Goal: Task Accomplishment & Management: Use online tool/utility

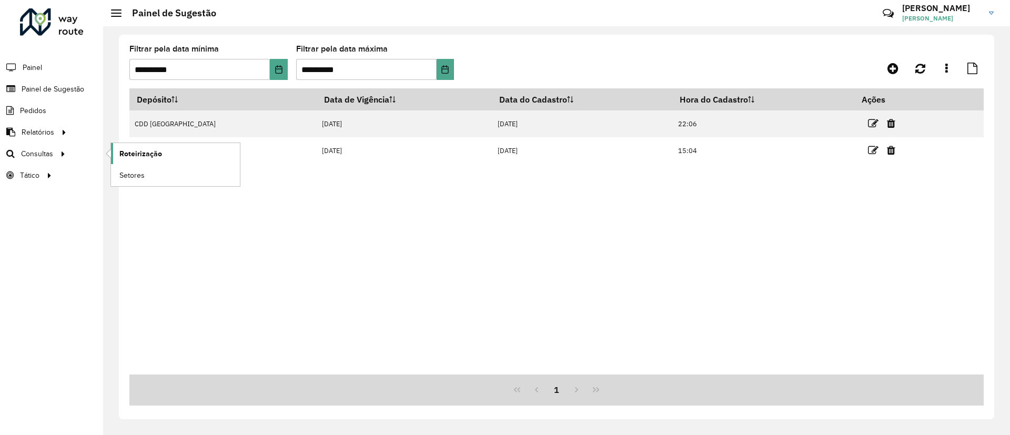
click at [129, 153] on span "Roteirização" at bounding box center [140, 153] width 43 height 11
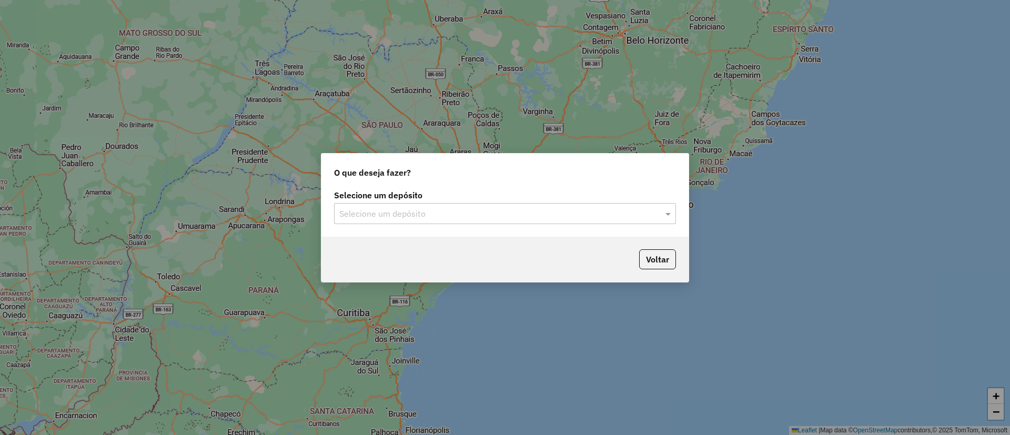
click at [375, 237] on body "Aguarde... Pop-up bloqueado! Seu navegador bloqueou automáticamente a abertura …" at bounding box center [505, 217] width 1010 height 435
drag, startPoint x: 367, startPoint y: 225, endPoint x: 368, endPoint y: 216, distance: 9.5
click at [367, 222] on div "Selecione um depósito Selecione um depósito" at bounding box center [505, 211] width 367 height 49
click at [370, 209] on input "text" at bounding box center [494, 214] width 310 height 13
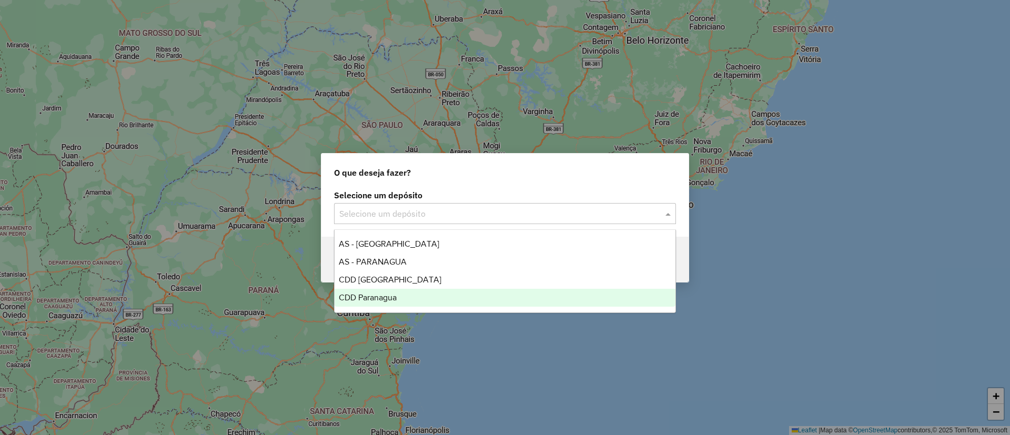
click at [366, 286] on div "CDD [GEOGRAPHIC_DATA]" at bounding box center [505, 280] width 341 height 18
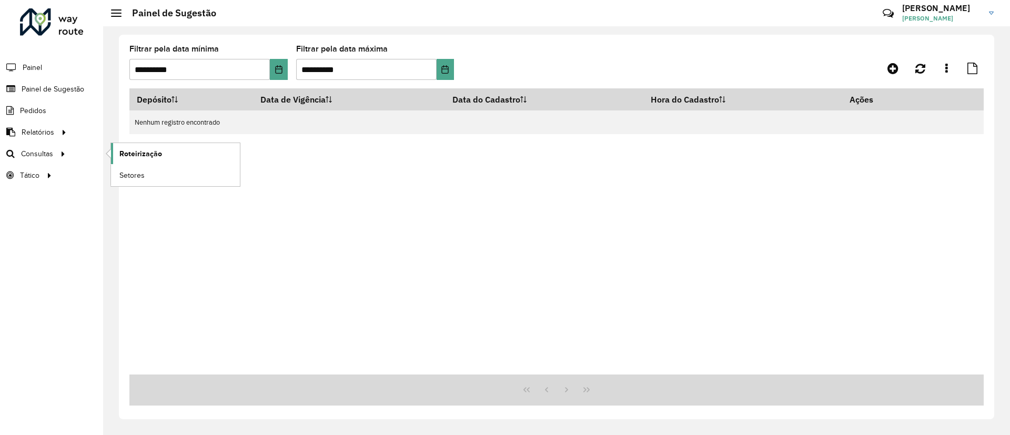
click at [151, 154] on span "Roteirização" at bounding box center [140, 153] width 43 height 11
click at [135, 176] on span "Setores" at bounding box center [132, 175] width 26 height 11
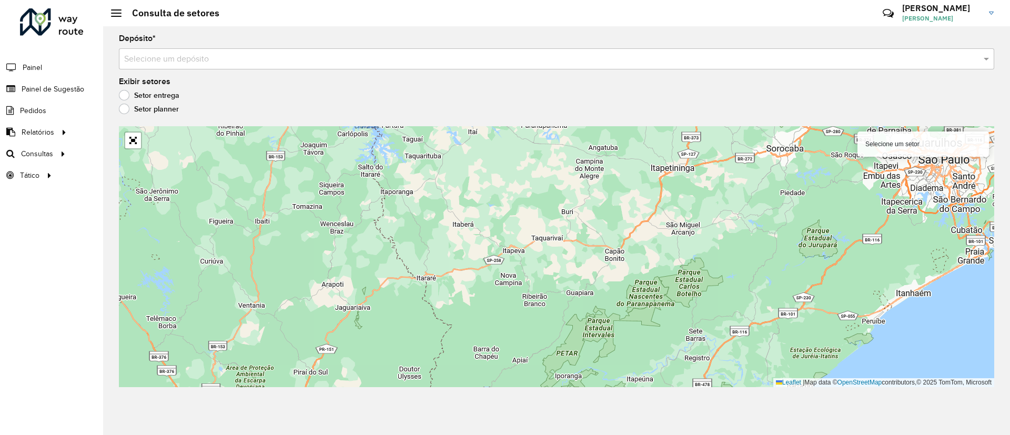
drag, startPoint x: 298, startPoint y: 240, endPoint x: 279, endPoint y: 278, distance: 42.6
click at [279, 278] on div "Selecione um setor Leaflet | Map data © OpenStreetMap contributors,© 2025 TomTo…" at bounding box center [557, 256] width 876 height 261
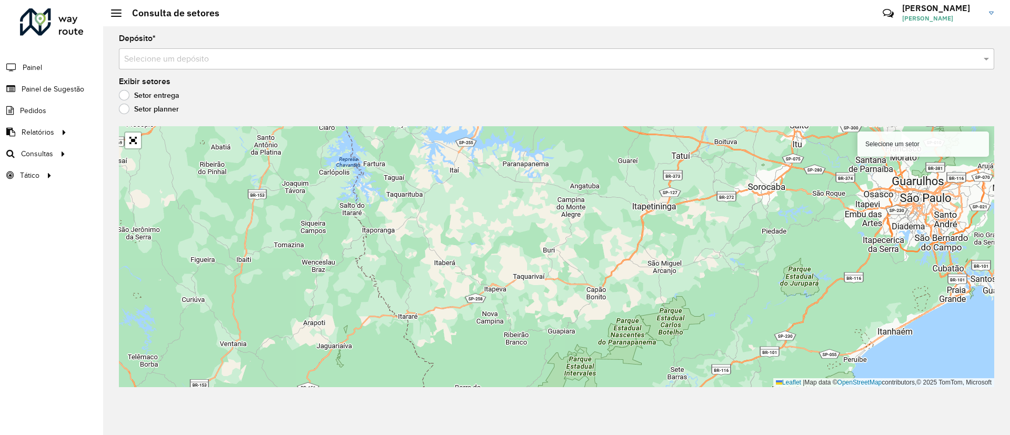
click at [925, 146] on div "Selecione um setor" at bounding box center [924, 144] width 132 height 25
click at [133, 150] on div "Selecione um setor Leaflet | Map data © OpenStreetMap contributors,© 2025 TomTo…" at bounding box center [557, 256] width 876 height 261
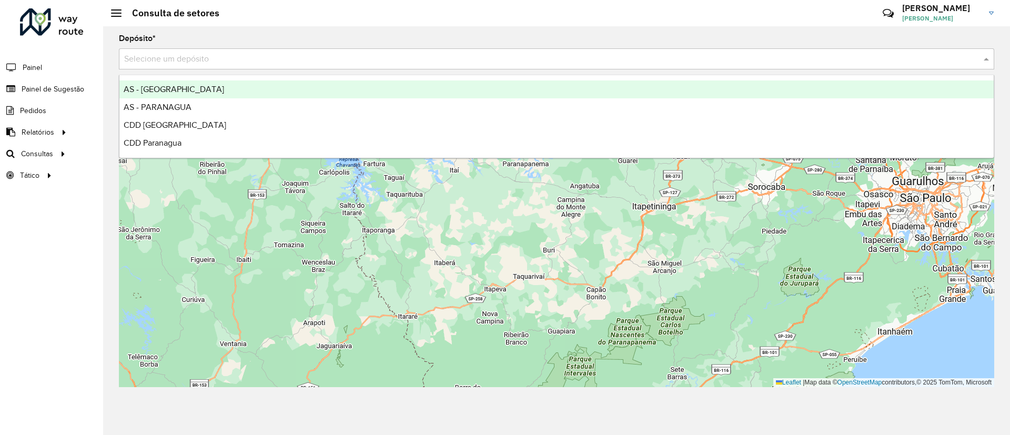
click at [151, 68] on div "Selecione um depósito" at bounding box center [557, 58] width 876 height 21
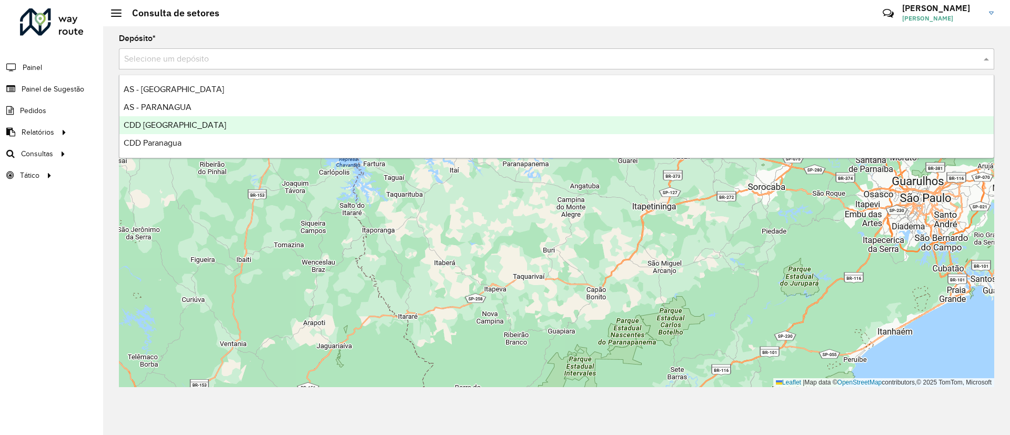
click at [142, 123] on span "CDD [GEOGRAPHIC_DATA]" at bounding box center [175, 125] width 103 height 9
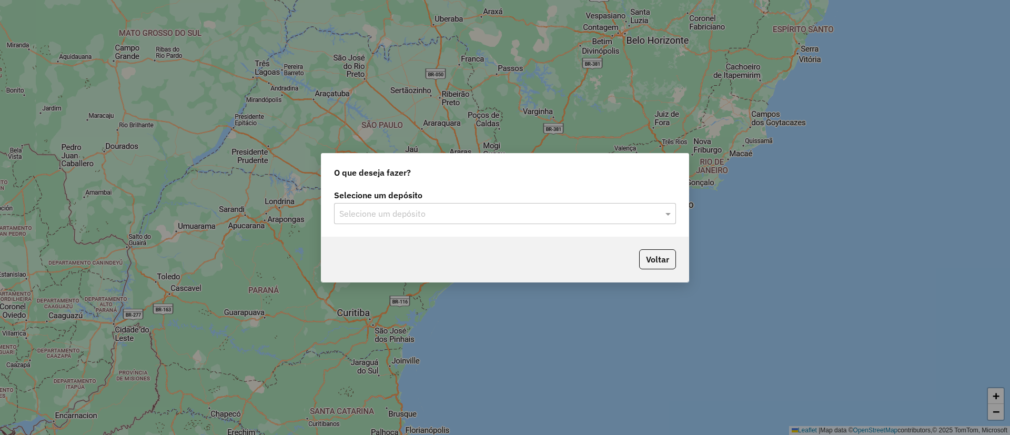
click at [382, 225] on div "Selecione um depósito Selecione um depósito" at bounding box center [505, 211] width 367 height 49
click at [384, 224] on div "Selecione um depósito Selecione um depósito" at bounding box center [505, 211] width 367 height 49
drag, startPoint x: 385, startPoint y: 212, endPoint x: 391, endPoint y: 228, distance: 17.5
click at [388, 221] on div "Selecione um depósito" at bounding box center [505, 213] width 342 height 21
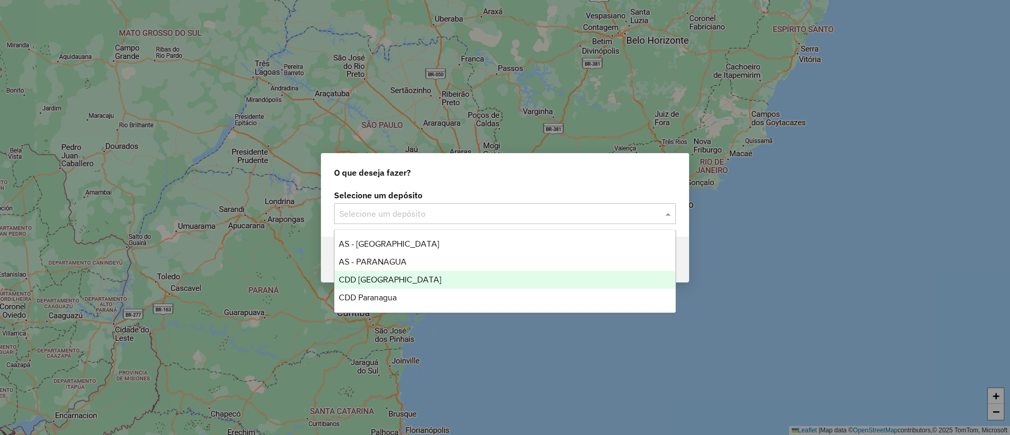
click at [393, 286] on div "CDD [GEOGRAPHIC_DATA]" at bounding box center [505, 280] width 341 height 18
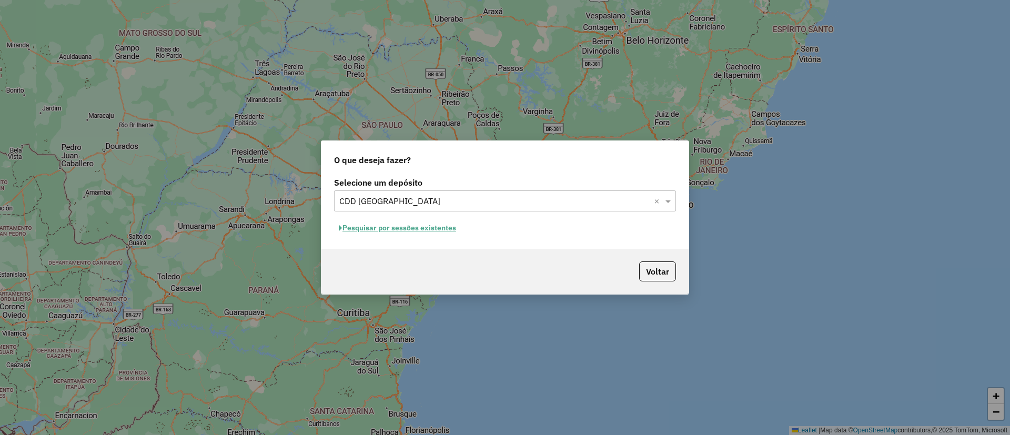
click at [368, 232] on button "Pesquisar por sessões existentes" at bounding box center [397, 228] width 127 height 16
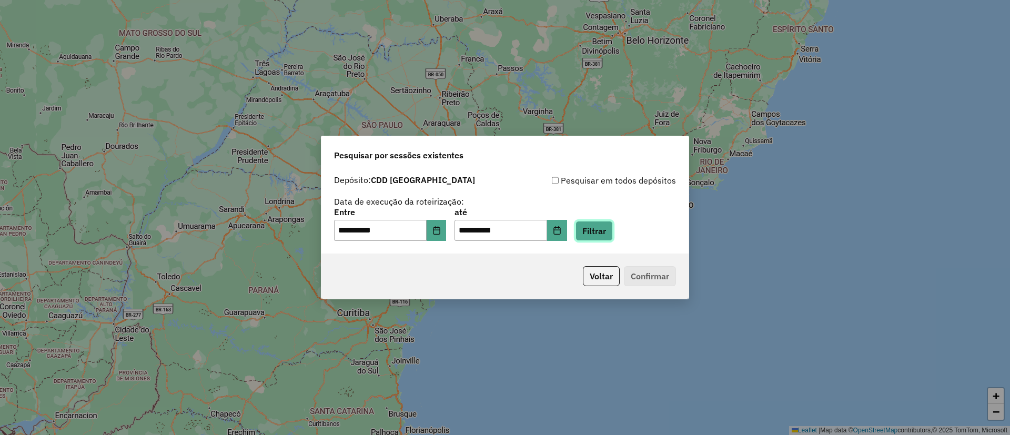
click at [613, 232] on button "Filtrar" at bounding box center [594, 231] width 37 height 20
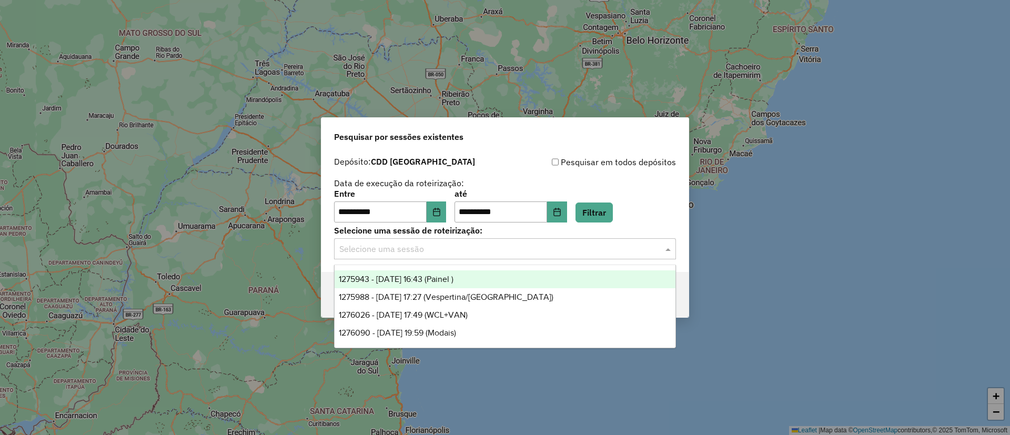
drag, startPoint x: 450, startPoint y: 247, endPoint x: 422, endPoint y: 320, distance: 78.5
click at [447, 250] on input "text" at bounding box center [494, 249] width 310 height 13
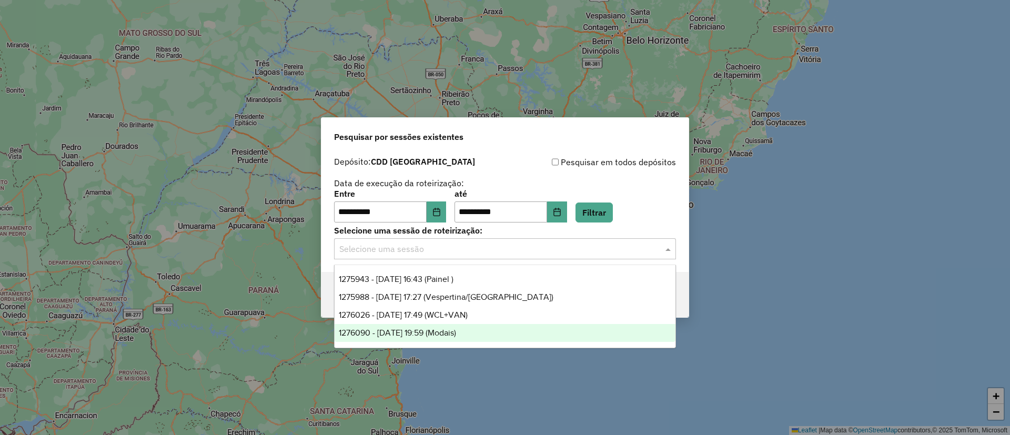
click at [485, 336] on div "1276090 - 15/09/2025 19:59 (Modais)" at bounding box center [505, 333] width 341 height 18
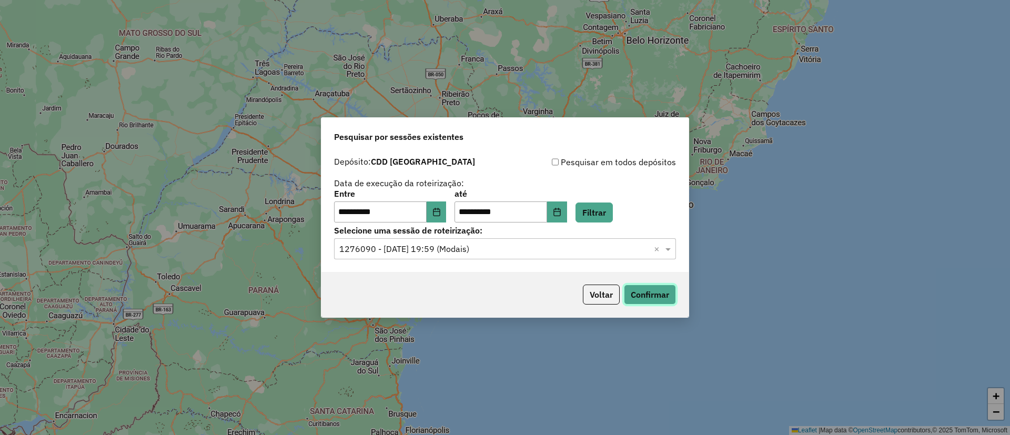
click at [654, 294] on button "Confirmar" at bounding box center [650, 295] width 52 height 20
click at [593, 293] on button "Voltar" at bounding box center [601, 295] width 37 height 20
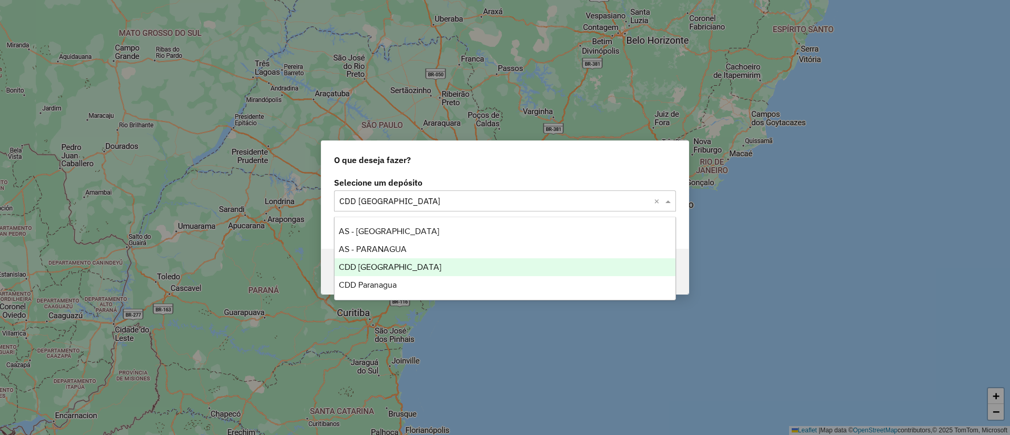
drag, startPoint x: 357, startPoint y: 197, endPoint x: 378, endPoint y: 217, distance: 29.1
click at [357, 197] on input "text" at bounding box center [494, 201] width 310 height 13
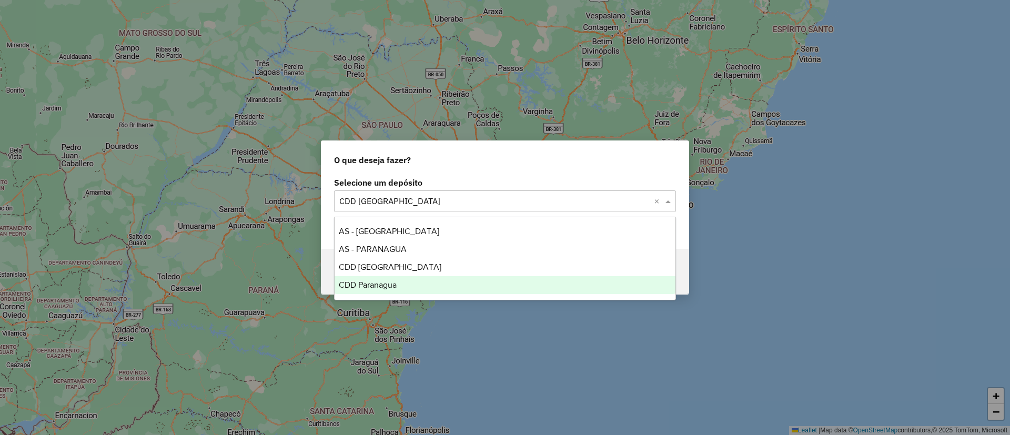
click at [394, 286] on span "CDD Paranagua" at bounding box center [368, 284] width 58 height 9
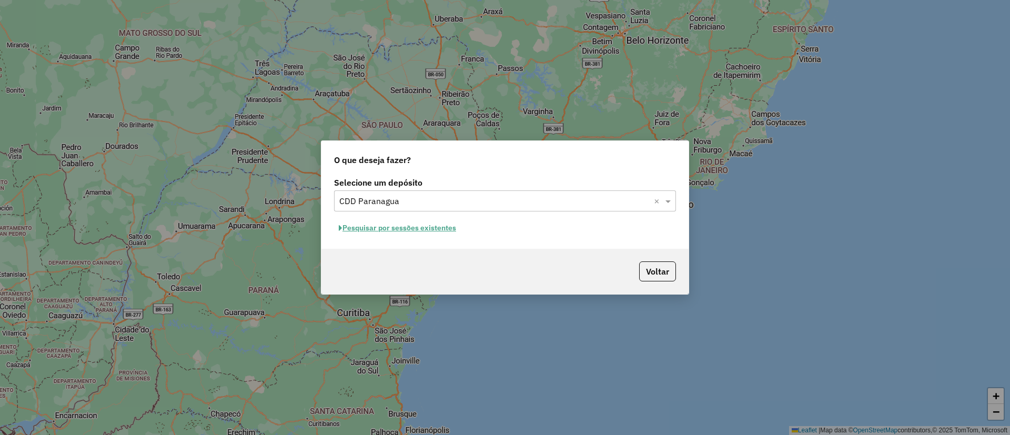
click at [347, 233] on button "Pesquisar por sessões existentes" at bounding box center [397, 228] width 127 height 16
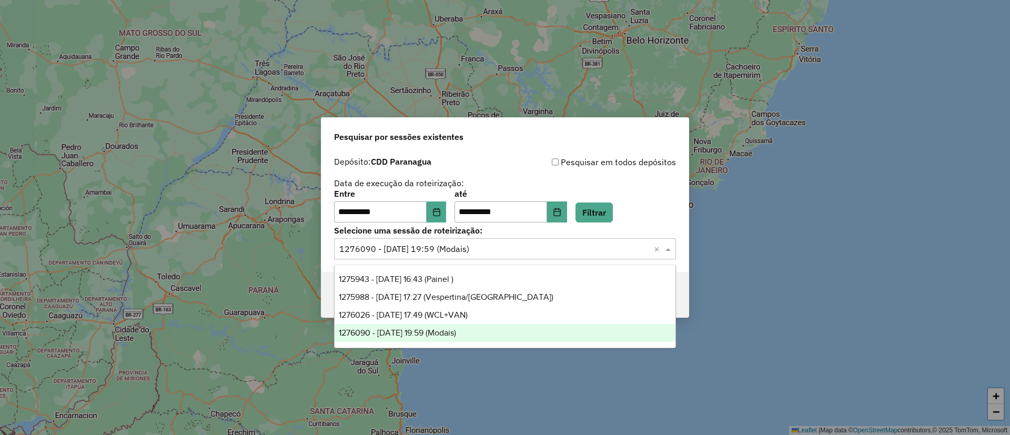
click at [608, 242] on div "Selecione uma sessão × 1276090 - 15/09/2025 19:59 (Modais) ×" at bounding box center [505, 248] width 342 height 21
click at [606, 245] on input "text" at bounding box center [494, 249] width 310 height 13
drag, startPoint x: 600, startPoint y: 214, endPoint x: 594, endPoint y: 222, distance: 10.1
click at [601, 214] on button "Filtrar" at bounding box center [594, 213] width 37 height 20
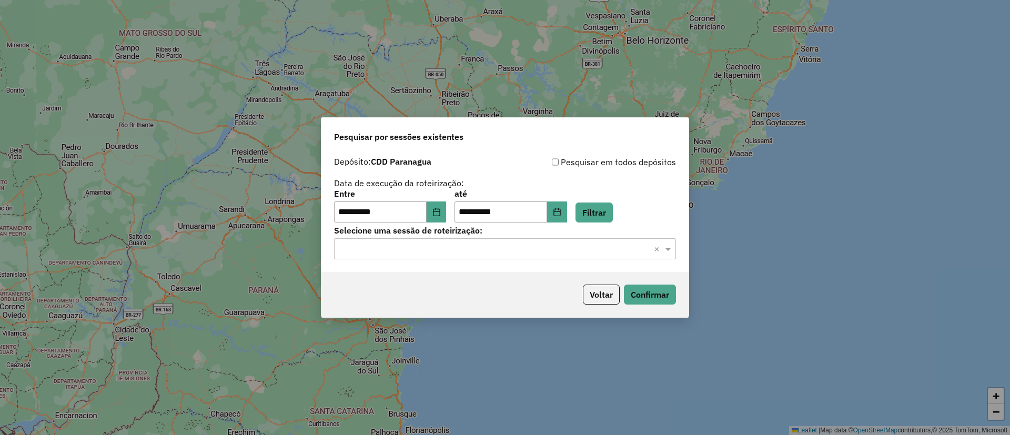
click at [481, 247] on input "text" at bounding box center [494, 249] width 310 height 13
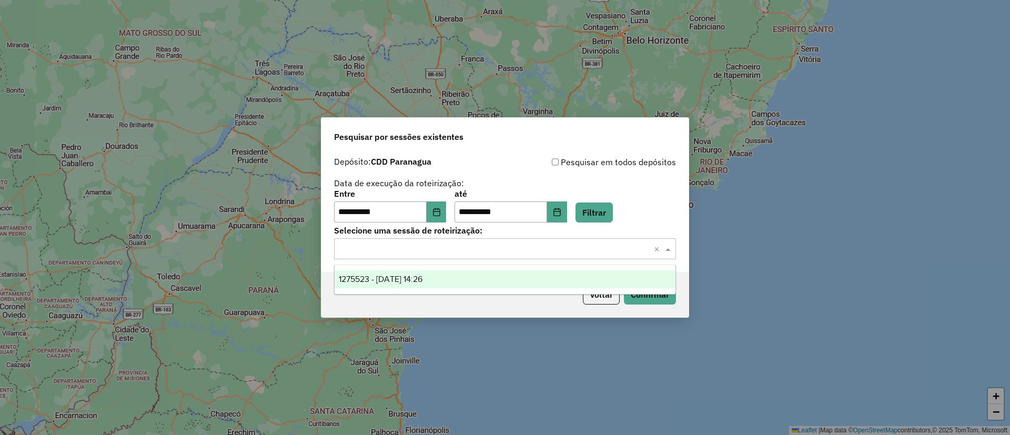
click at [406, 283] on span "1275523 - 15/09/2025 14:26" at bounding box center [381, 279] width 84 height 9
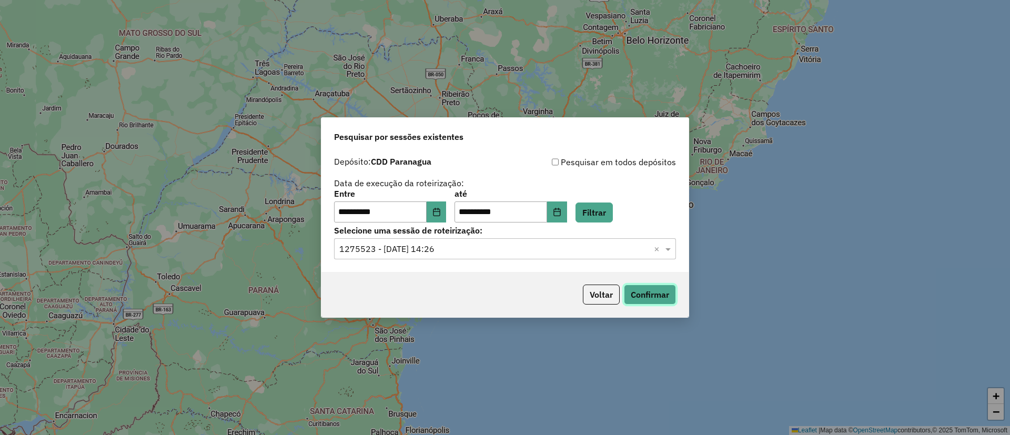
click at [650, 288] on button "Confirmar" at bounding box center [650, 295] width 52 height 20
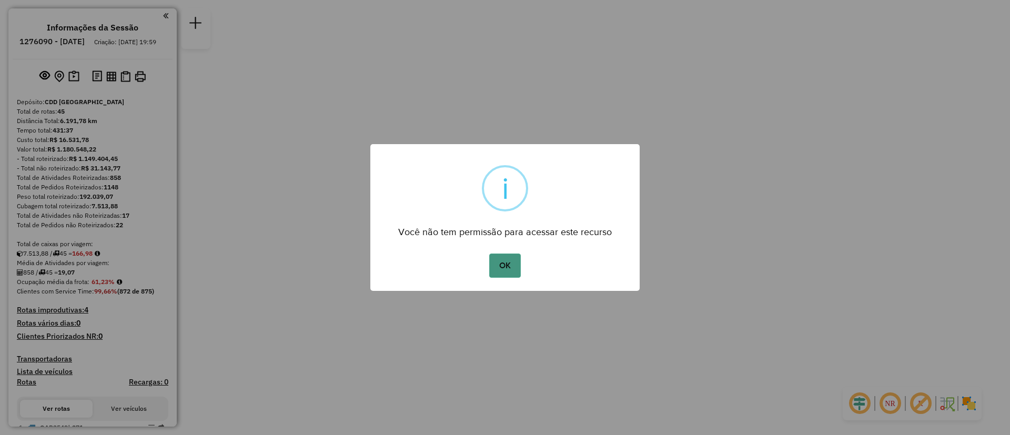
click at [515, 265] on button "OK" at bounding box center [504, 266] width 31 height 24
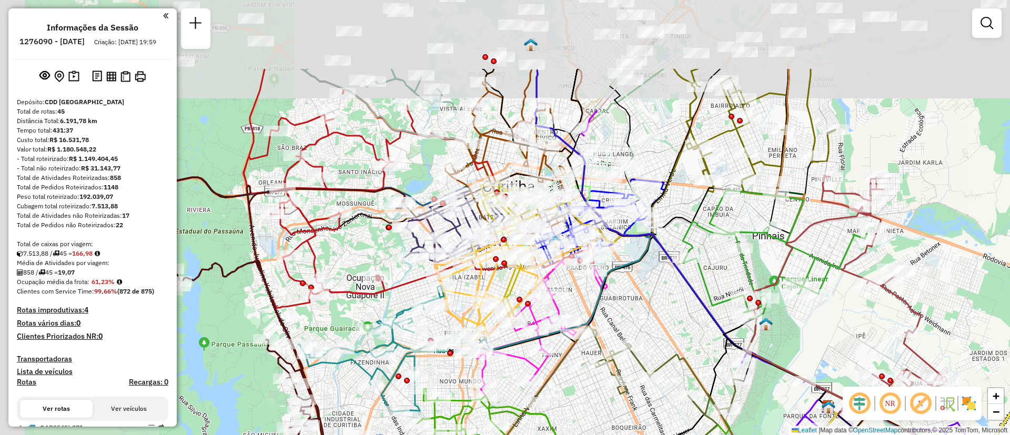
drag, startPoint x: 417, startPoint y: 209, endPoint x: 667, endPoint y: 322, distance: 274.2
click at [667, 322] on div "Janela de atendimento Grade de atendimento Capacidade Transportadoras Veículos …" at bounding box center [505, 217] width 1010 height 435
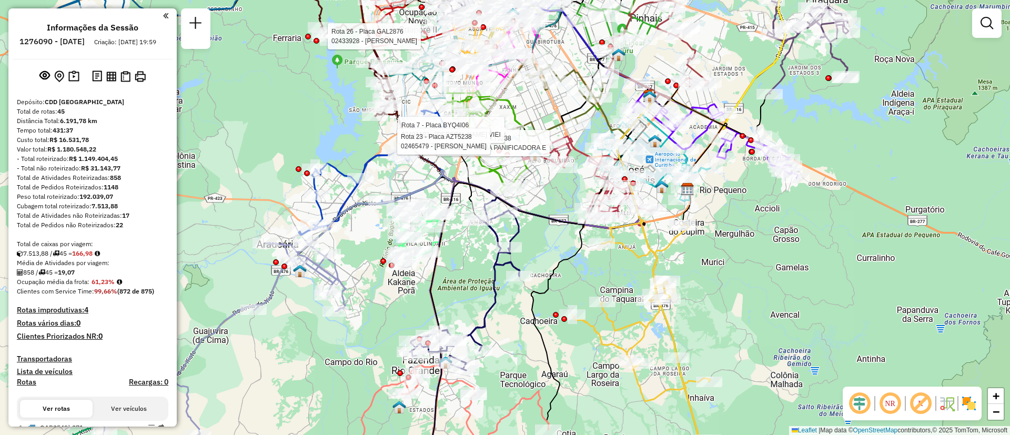
drag, startPoint x: 552, startPoint y: 270, endPoint x: 535, endPoint y: 376, distance: 107.1
click at [535, 376] on icon at bounding box center [592, 263] width 123 height 334
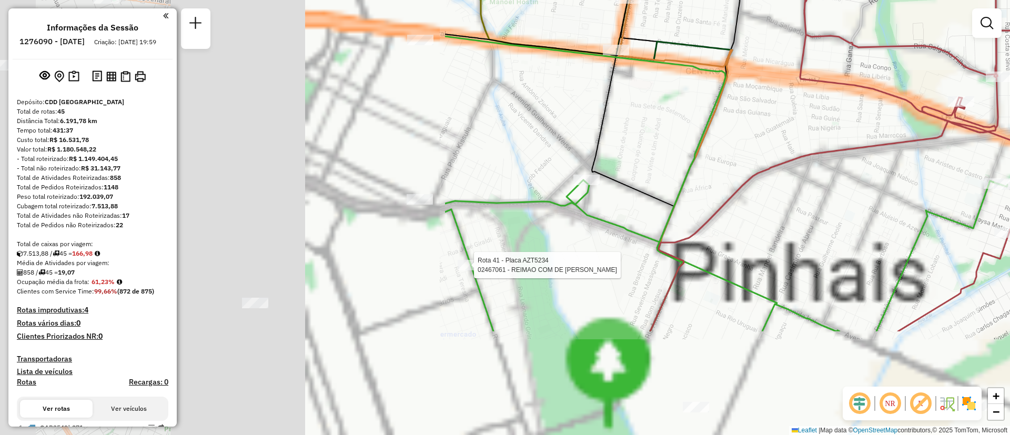
drag, startPoint x: 502, startPoint y: 218, endPoint x: 977, endPoint y: 85, distance: 493.3
click at [977, 85] on div "Rota 26 - Placa GAL2876 02433928 - NILSON WILLY ANDERLE Rota 7 - Placa BYQ4I06 …" at bounding box center [505, 217] width 1010 height 435
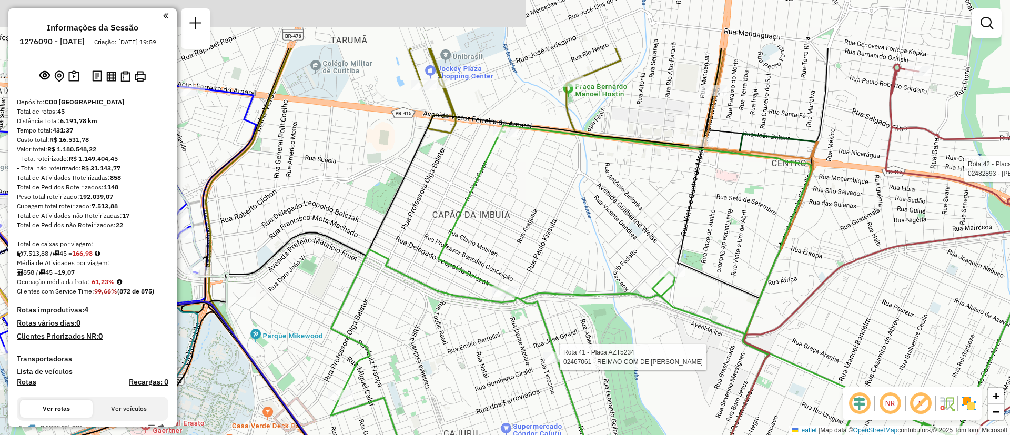
drag, startPoint x: 669, startPoint y: 156, endPoint x: 890, endPoint y: 300, distance: 263.9
click at [899, 306] on div "Rota 26 - Placa GAL2876 02433928 - NILSON WILLY ANDERLE Rota 7 - Placa BYQ4I06 …" at bounding box center [505, 217] width 1010 height 435
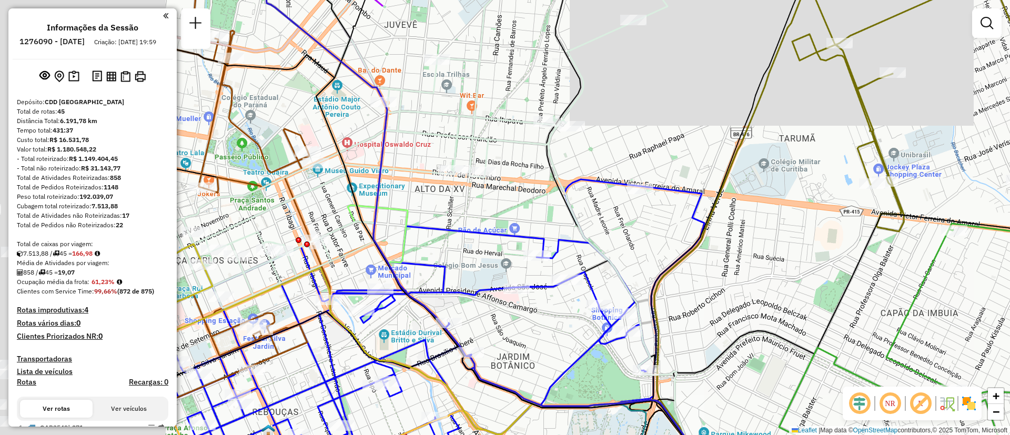
drag, startPoint x: 760, startPoint y: 269, endPoint x: 770, endPoint y: 247, distance: 23.8
click at [788, 258] on div "Rota 26 - Placa GAL2876 02433928 - NILSON WILLY ANDERLE Rota 7 - Placa BYQ4I06 …" at bounding box center [505, 217] width 1010 height 435
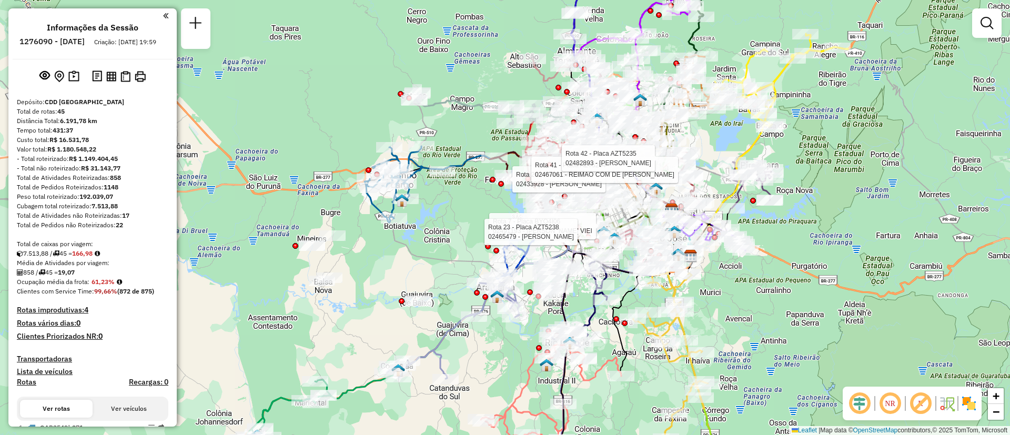
drag, startPoint x: 460, startPoint y: 272, endPoint x: 531, endPoint y: 206, distance: 96.4
click at [531, 206] on div "Rota 26 - Placa GAL2876 02433928 - NILSON WILLY ANDERLE Rota 7 - Placa BYQ4I06 …" at bounding box center [505, 217] width 1010 height 435
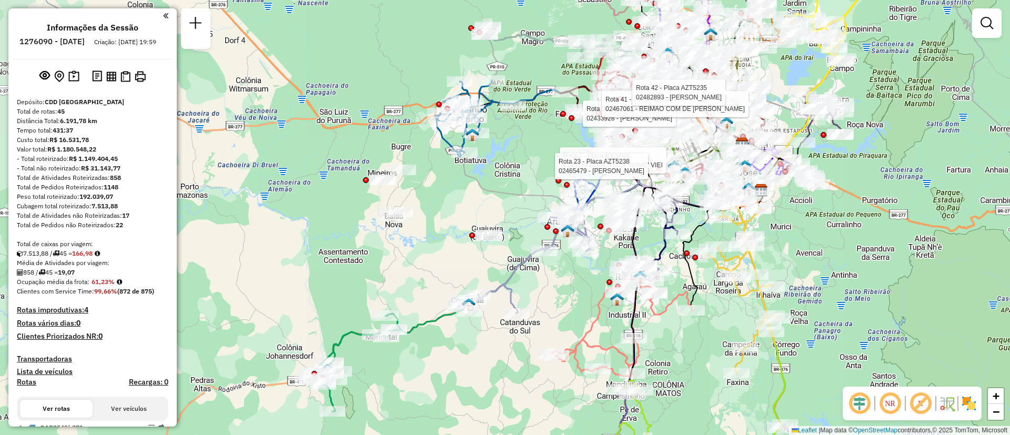
click at [364, 147] on div "Rota 26 - Placa GAL2876 02433928 - NILSON WILLY ANDERLE Rota 7 - Placa BYQ4I06 …" at bounding box center [505, 217] width 1010 height 435
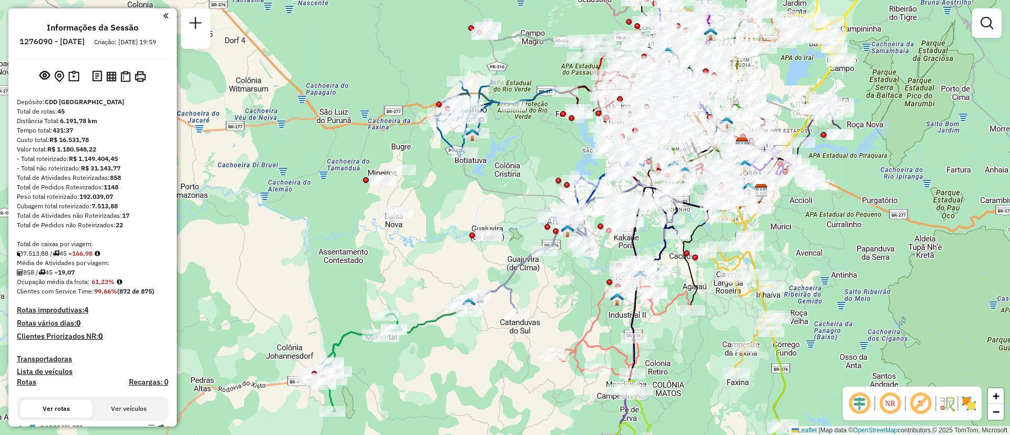
click at [364, 147] on div "Rota 26 - Placa GAL2876 02433928 - NILSON WILLY ANDERLE Rota 7 - Placa BYQ4I06 …" at bounding box center [505, 217] width 1010 height 435
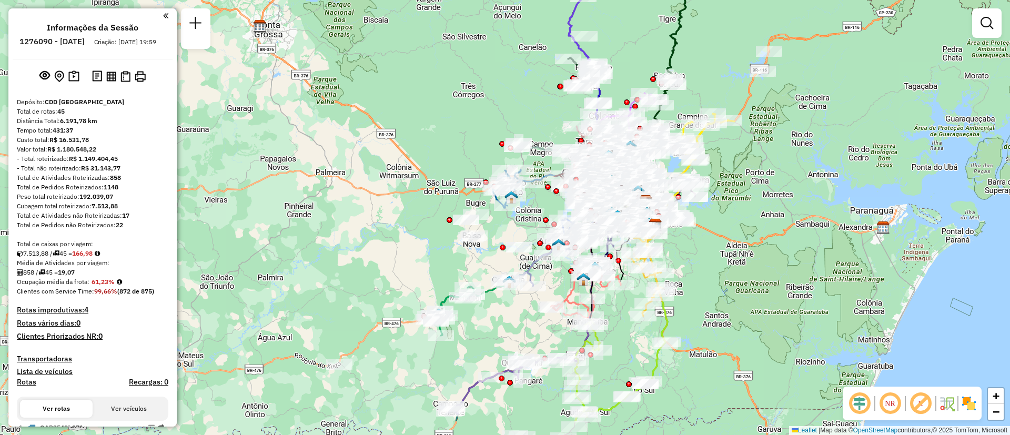
drag, startPoint x: 737, startPoint y: 289, endPoint x: 753, endPoint y: 216, distance: 74.8
click at [753, 216] on div "Janela de atendimento Grade de atendimento Capacidade Transportadoras Veículos …" at bounding box center [505, 217] width 1010 height 435
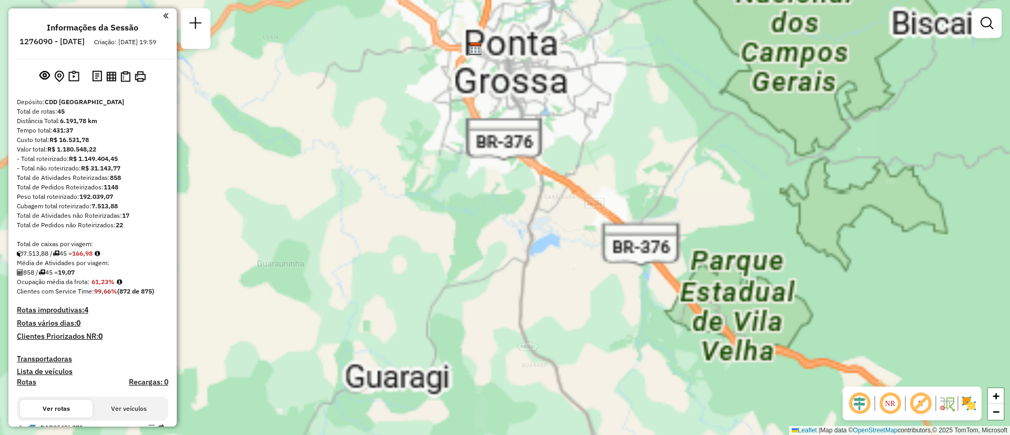
drag, startPoint x: 616, startPoint y: 343, endPoint x: 595, endPoint y: 269, distance: 77.3
click at [627, 362] on div "Janela de atendimento Grade de atendimento Capacidade Transportadoras Veículos …" at bounding box center [505, 217] width 1010 height 435
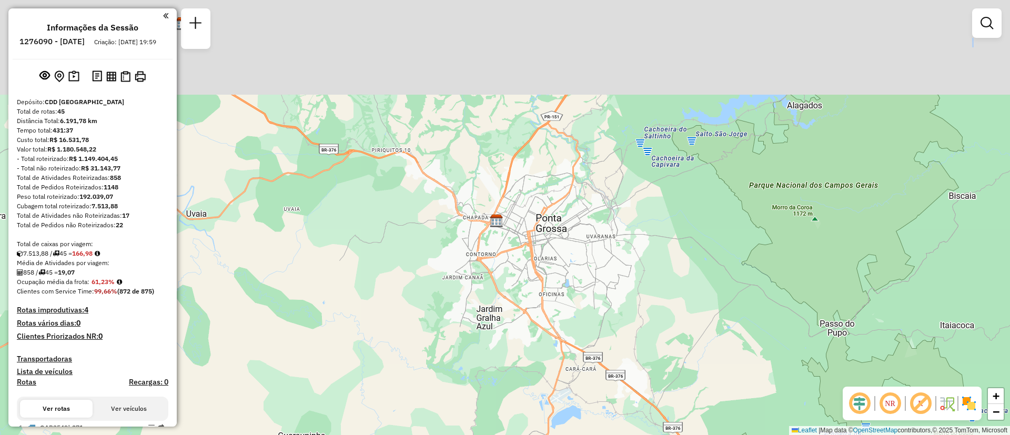
drag, startPoint x: 529, startPoint y: 112, endPoint x: 550, endPoint y: 284, distance: 173.4
click at [550, 284] on div "Janela de atendimento Grade de atendimento Capacidade Transportadoras Veículos …" at bounding box center [505, 217] width 1010 height 435
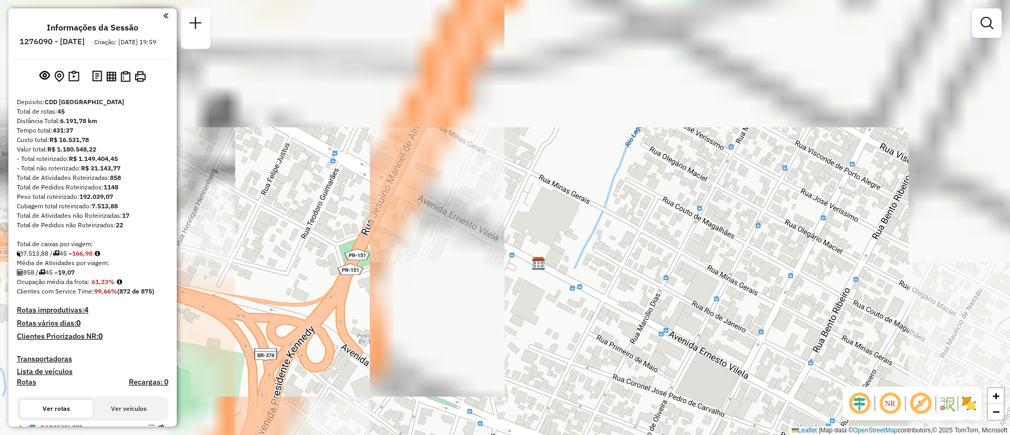
drag, startPoint x: 423, startPoint y: 174, endPoint x: 533, endPoint y: 298, distance: 165.5
click at [514, 313] on div "Janela de atendimento Grade de atendimento Capacidade Transportadoras Veículos …" at bounding box center [505, 217] width 1010 height 435
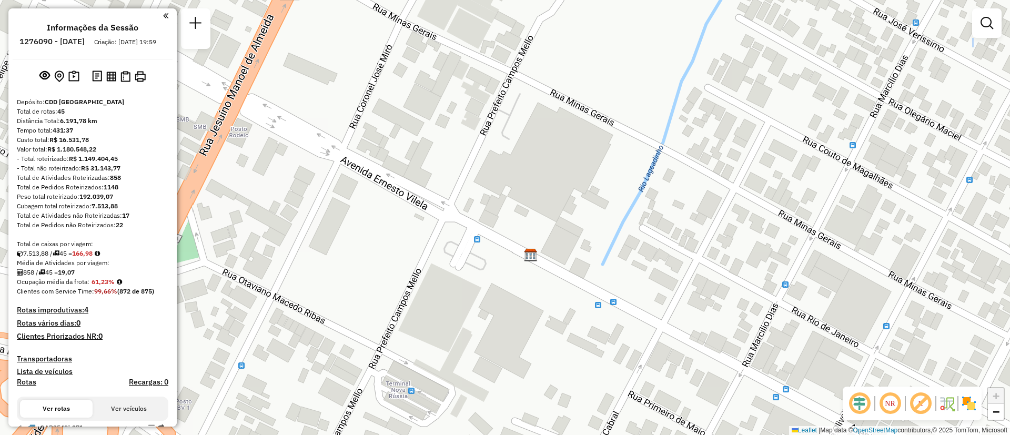
click at [532, 257] on img at bounding box center [531, 255] width 14 height 14
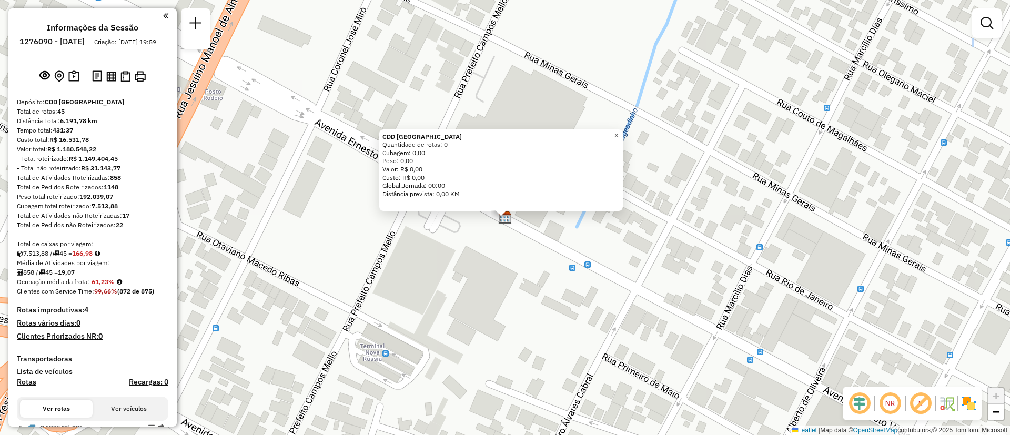
click at [619, 136] on span "×" at bounding box center [616, 135] width 5 height 9
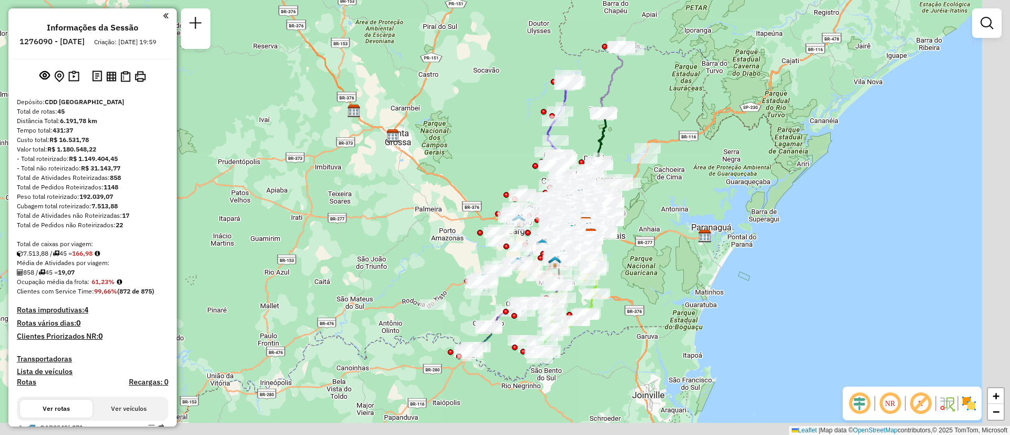
drag, startPoint x: 657, startPoint y: 258, endPoint x: 439, endPoint y: 159, distance: 239.5
click at [432, 159] on div "Janela de atendimento Grade de atendimento Capacidade Transportadoras Veículos …" at bounding box center [505, 217] width 1010 height 435
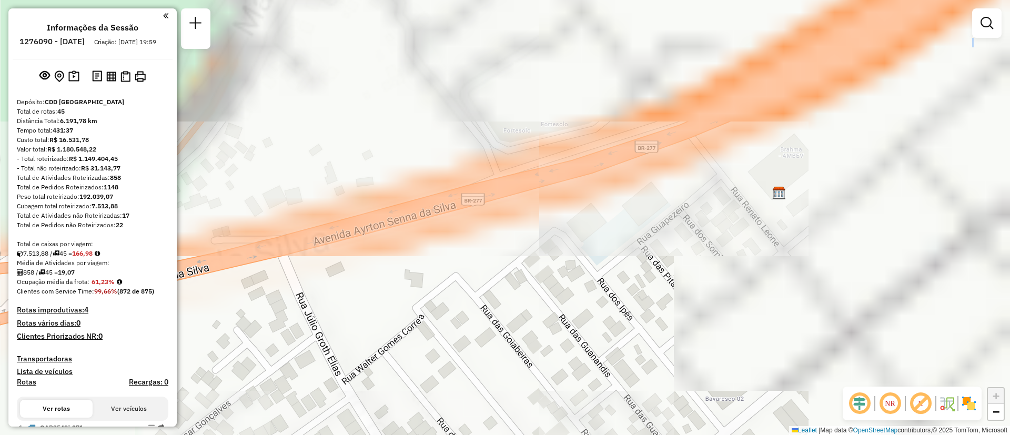
drag, startPoint x: 612, startPoint y: 230, endPoint x: 565, endPoint y: 294, distance: 79.8
click at [450, 363] on div "Janela de atendimento Grade de atendimento Capacidade Transportadoras Veículos …" at bounding box center [505, 217] width 1010 height 435
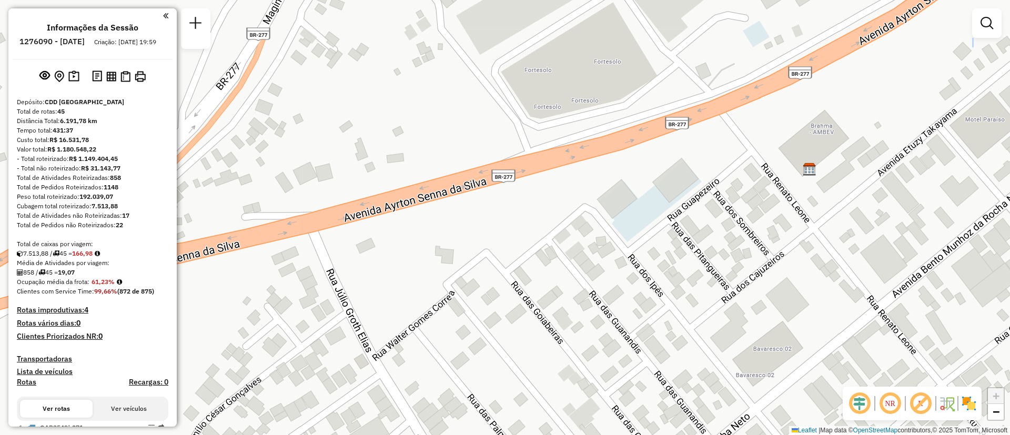
click at [823, 138] on div "Janela de atendimento Grade de atendimento Capacidade Transportadoras Veículos …" at bounding box center [505, 217] width 1010 height 435
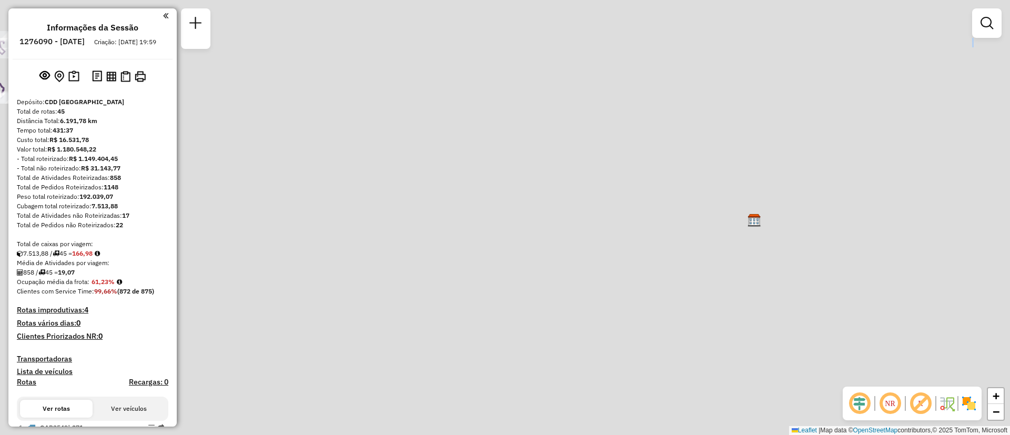
drag, startPoint x: 617, startPoint y: 251, endPoint x: 845, endPoint y: 165, distance: 243.5
click at [860, 154] on div "Janela de atendimento Grade de atendimento Capacidade Transportadoras Veículos …" at bounding box center [505, 217] width 1010 height 435
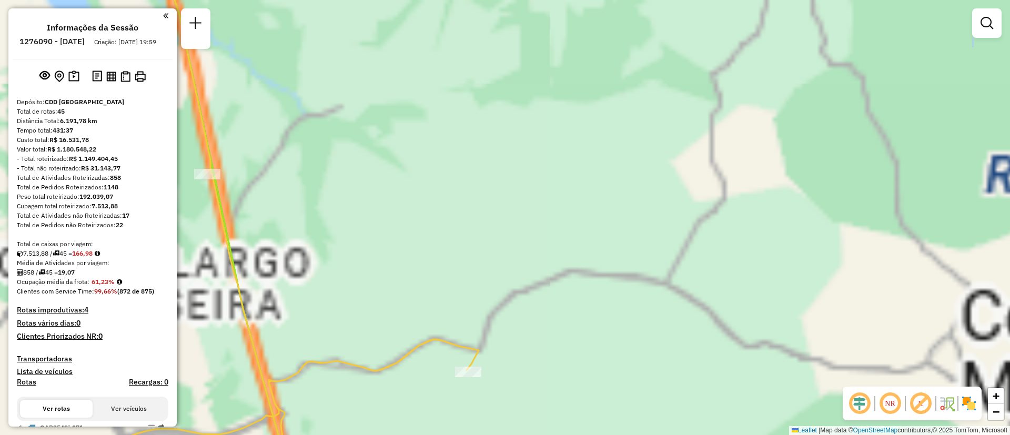
drag, startPoint x: 696, startPoint y: 180, endPoint x: 613, endPoint y: 200, distance: 85.4
click at [718, 347] on div "Janela de atendimento Grade de atendimento Capacidade Transportadoras Veículos …" at bounding box center [505, 217] width 1010 height 435
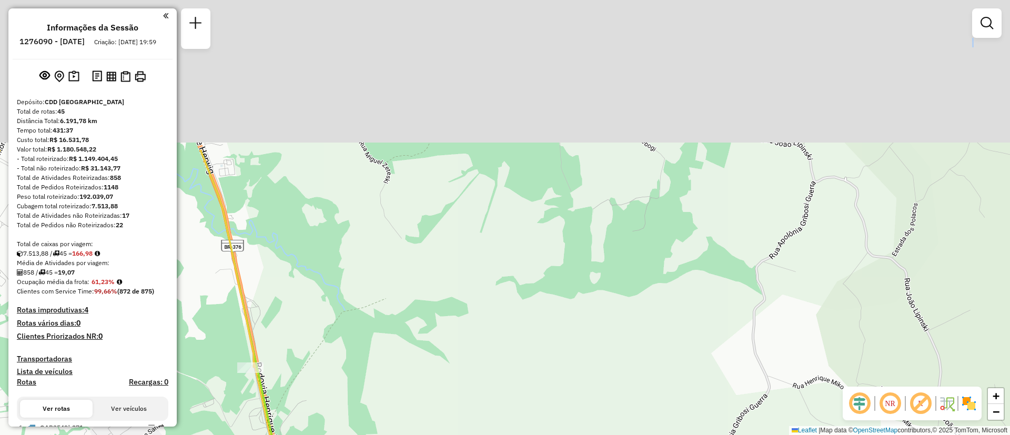
drag, startPoint x: 605, startPoint y: 238, endPoint x: 652, endPoint y: 388, distance: 156.6
click at [652, 388] on div "Janela de atendimento Grade de atendimento Capacidade Transportadoras Veículos …" at bounding box center [505, 217] width 1010 height 435
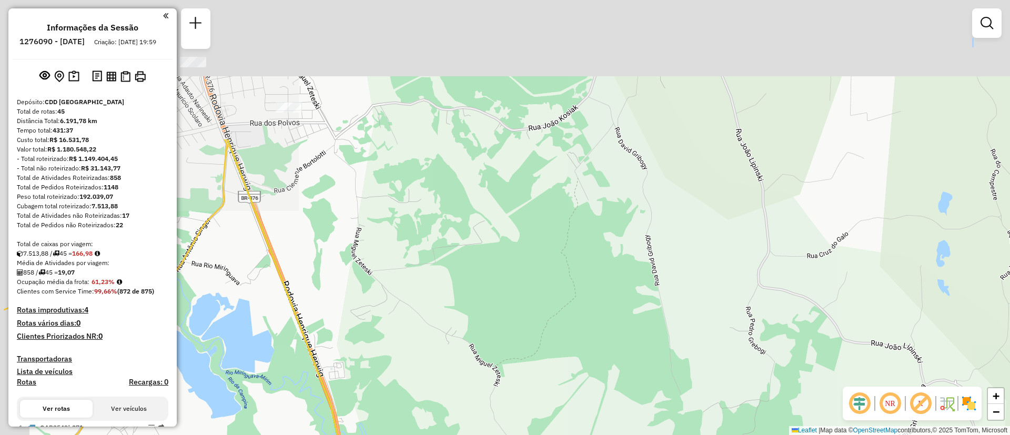
drag, startPoint x: 535, startPoint y: 270, endPoint x: 600, endPoint y: 327, distance: 86.2
click at [619, 400] on div "Janela de atendimento Grade de atendimento Capacidade Transportadoras Veículos …" at bounding box center [505, 217] width 1010 height 435
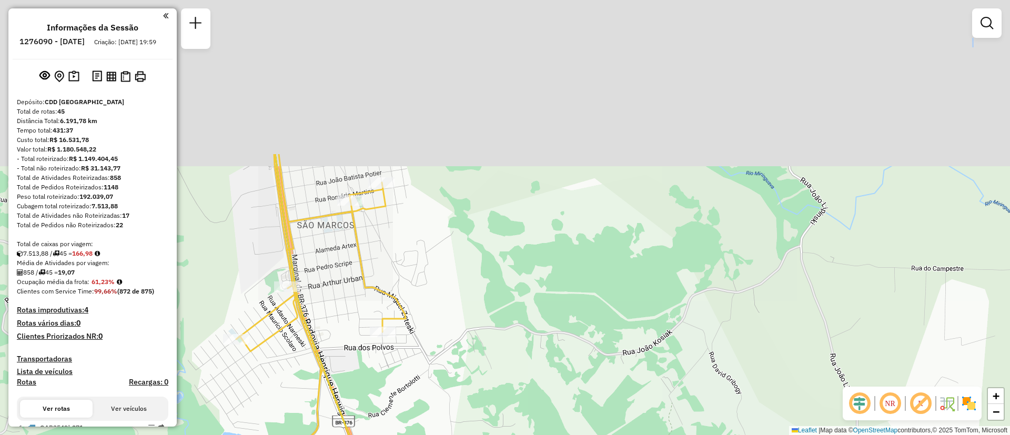
drag, startPoint x: 580, startPoint y: 436, endPoint x: 596, endPoint y: 423, distance: 20.5
click at [601, 435] on html "Aguarde... Pop-up bloqueado! Seu navegador bloqueou automáticamente a abertura …" at bounding box center [505, 217] width 1010 height 435
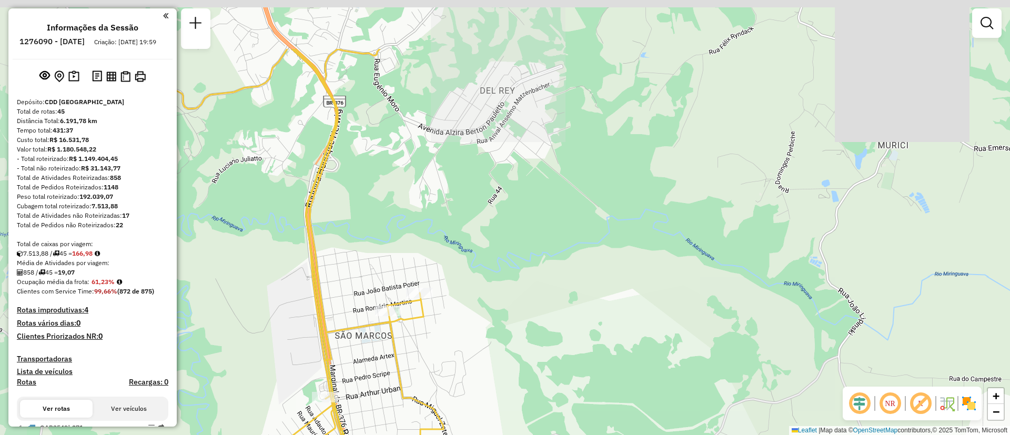
drag, startPoint x: 463, startPoint y: 257, endPoint x: 491, endPoint y: 371, distance: 117.2
click at [490, 382] on div "Janela de atendimento Grade de atendimento Capacidade Transportadoras Veículos …" at bounding box center [505, 217] width 1010 height 435
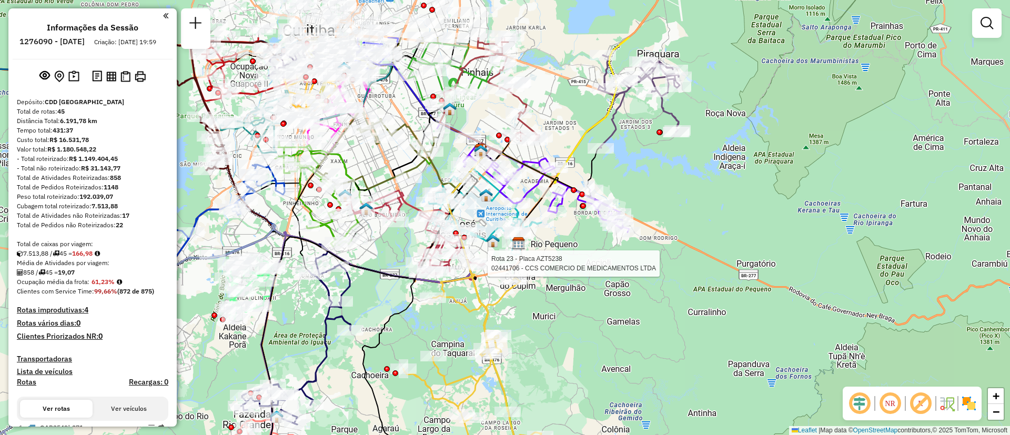
drag, startPoint x: 503, startPoint y: 236, endPoint x: 498, endPoint y: 269, distance: 33.5
click at [498, 269] on div at bounding box center [484, 263] width 26 height 11
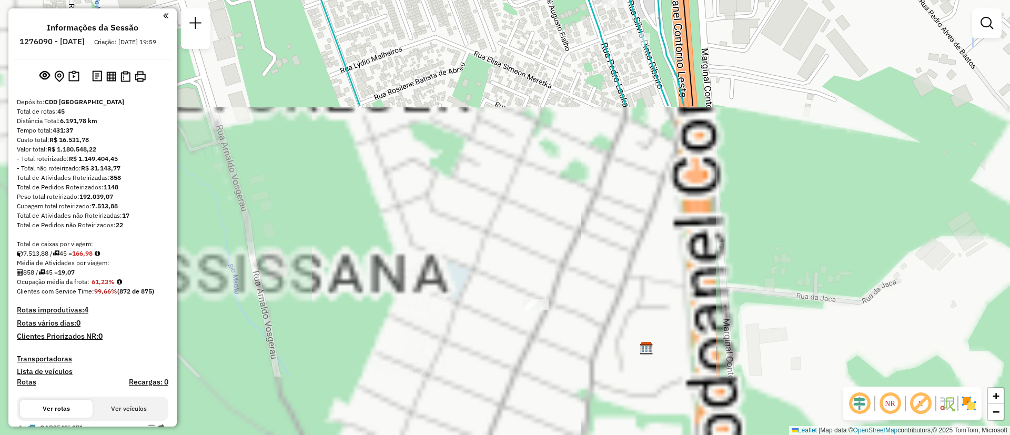
drag, startPoint x: 558, startPoint y: 302, endPoint x: 691, endPoint y: -72, distance: 396.8
click at [691, 0] on html "Aguarde... Pop-up bloqueado! Seu navegador bloqueou automáticamente a abertura …" at bounding box center [505, 217] width 1010 height 435
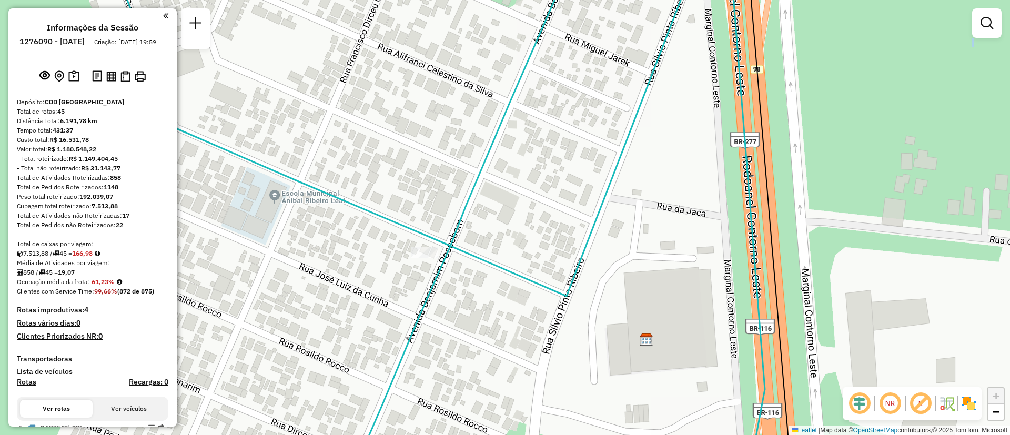
drag, startPoint x: 659, startPoint y: 360, endPoint x: 655, endPoint y: 111, distance: 249.5
click at [656, 109] on div "Janela de atendimento Grade de atendimento Capacidade Transportadoras Veículos …" at bounding box center [505, 217] width 1010 height 435
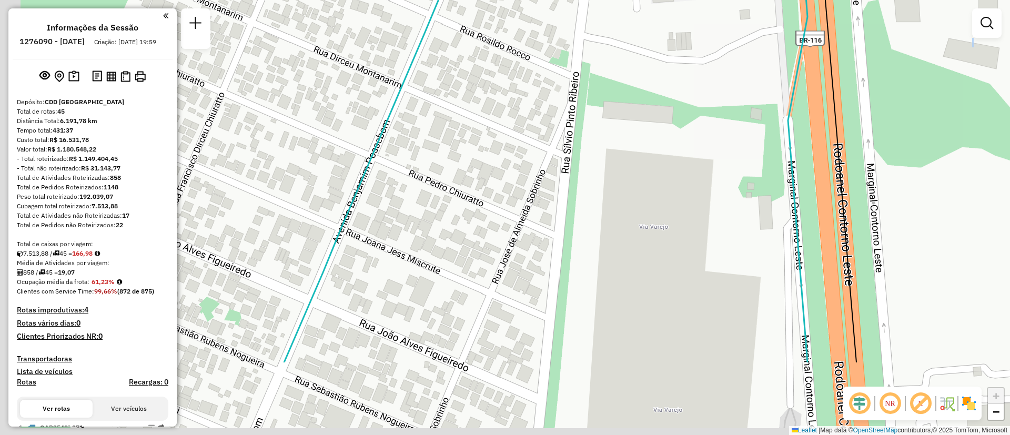
drag, startPoint x: 654, startPoint y: 361, endPoint x: 709, endPoint y: 195, distance: 175.4
click at [709, 188] on div "Janela de atendimento Grade de atendimento Capacidade Transportadoras Veículos …" at bounding box center [505, 217] width 1010 height 435
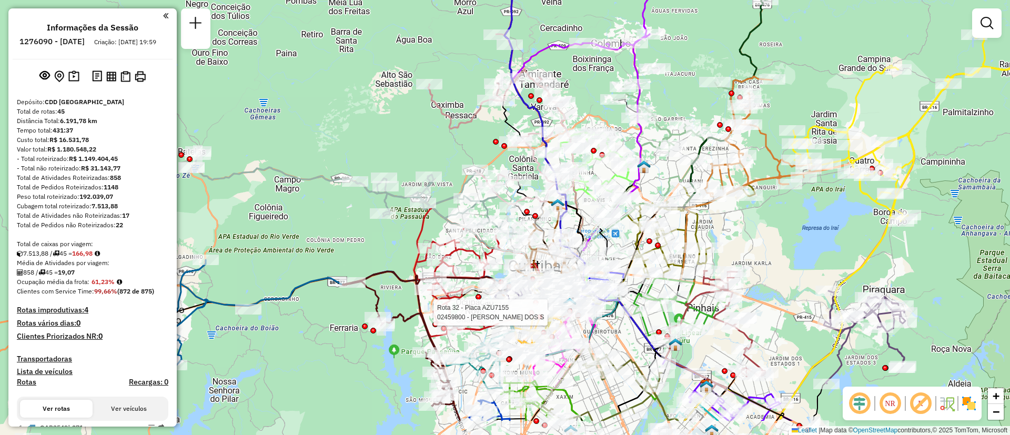
drag, startPoint x: 511, startPoint y: 363, endPoint x: 608, endPoint y: 71, distance: 307.5
click at [543, 314] on div at bounding box center [540, 317] width 6 height 6
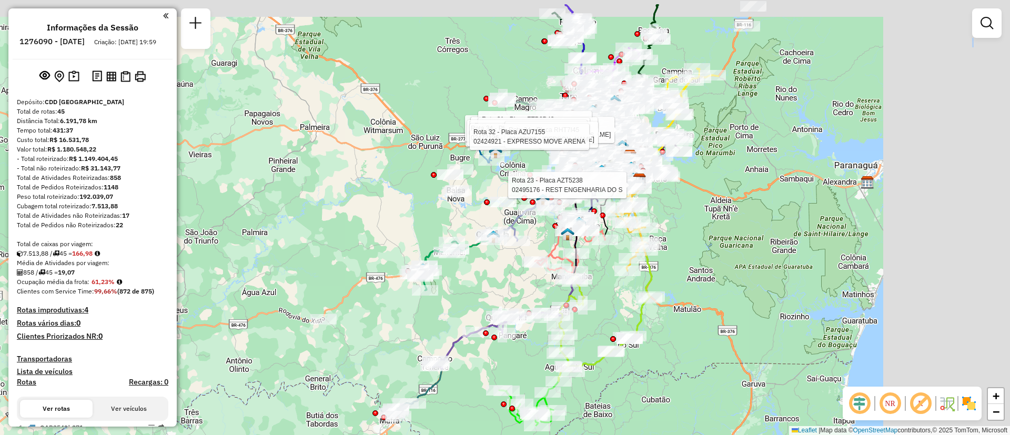
drag, startPoint x: 575, startPoint y: 176, endPoint x: 363, endPoint y: 234, distance: 219.8
click at [364, 234] on div "Rota 23 - Placa AZT5238 02495176 - REST ENGENHARIA DO S Rota 34 - Placa RHT7I45…" at bounding box center [505, 217] width 1010 height 435
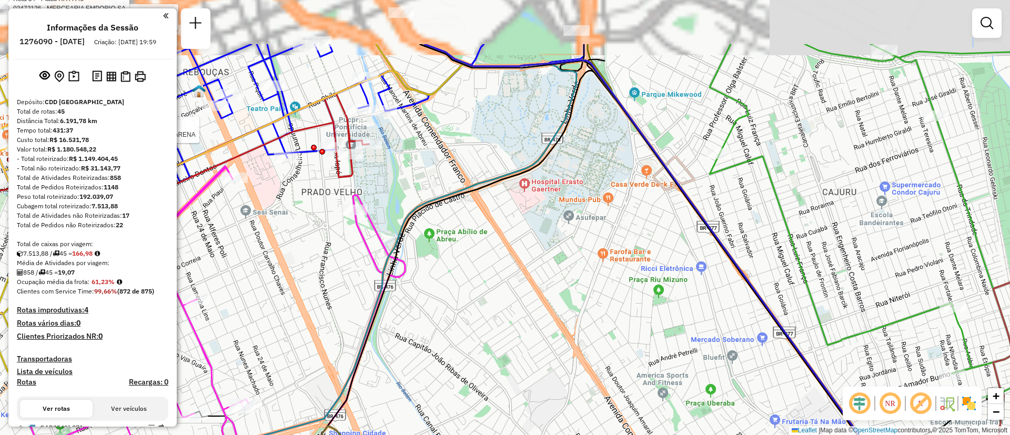
drag, startPoint x: 587, startPoint y: 219, endPoint x: 593, endPoint y: 235, distance: 16.8
click at [593, 235] on div "Rota 23 - Placa AZT5238 02495176 - REST ENGENHARIA DO S Rota 34 - Placa RHT7I45…" at bounding box center [505, 217] width 1010 height 435
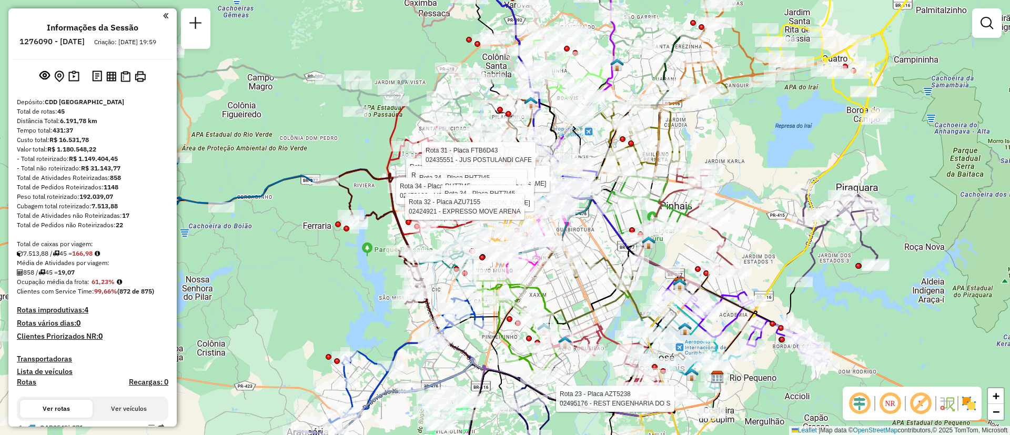
drag, startPoint x: 437, startPoint y: 46, endPoint x: 272, endPoint y: 61, distance: 165.8
click at [430, 49] on div "Rota 23 - Placa AZT5238 02495176 - REST ENGENHARIA DO S Rota 34 - Placa RHT7I45…" at bounding box center [505, 217] width 1010 height 435
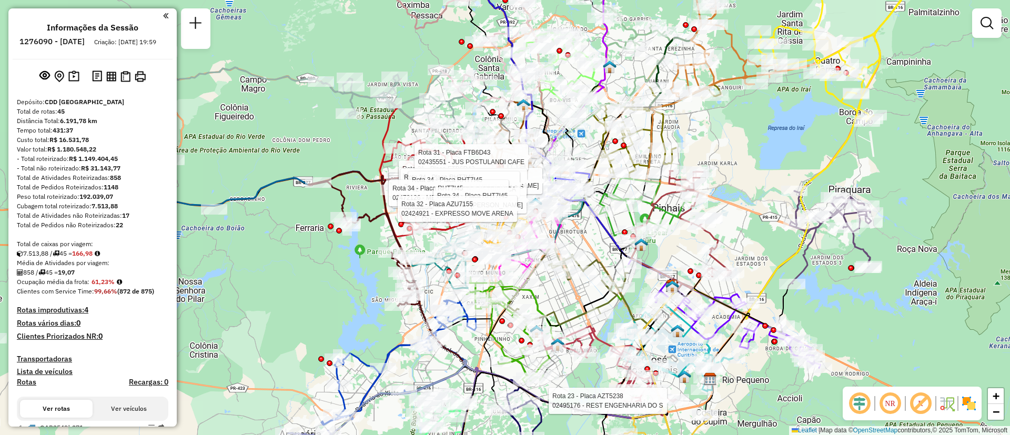
click at [163, 15] on em at bounding box center [165, 15] width 5 height 9
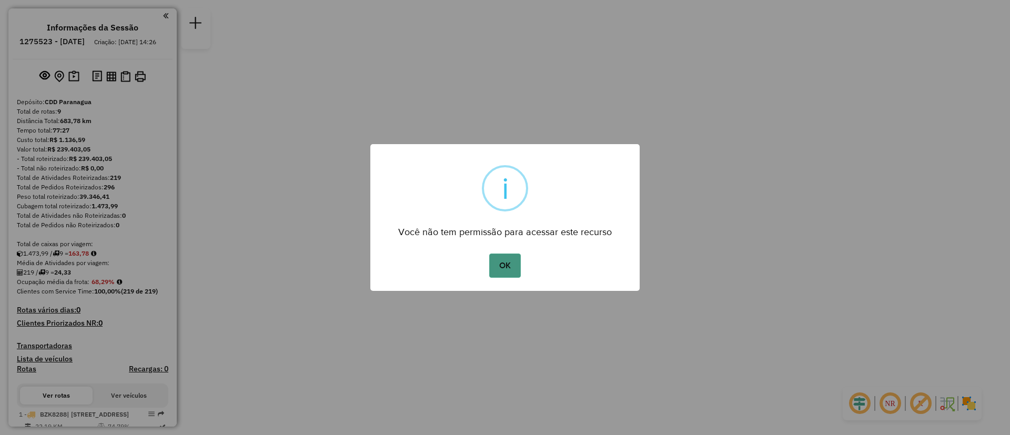
drag, startPoint x: 503, startPoint y: 262, endPoint x: 707, endPoint y: 209, distance: 210.7
click at [506, 259] on button "OK" at bounding box center [504, 266] width 31 height 24
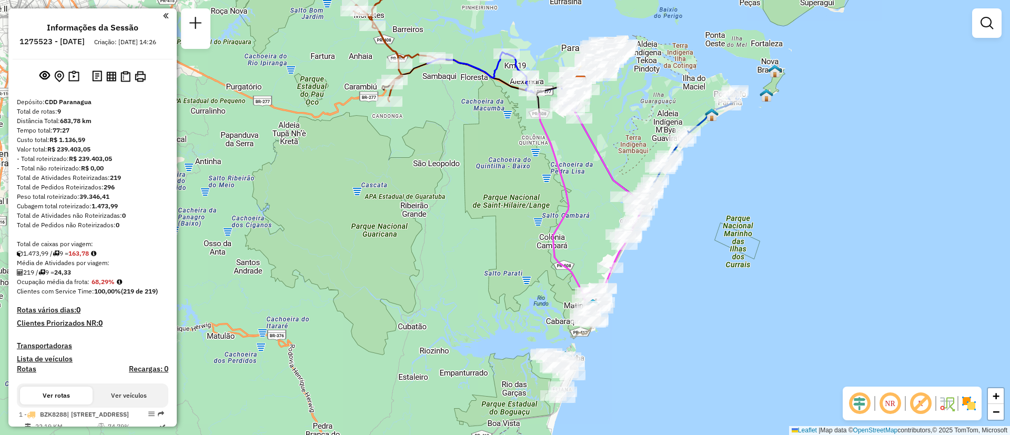
drag, startPoint x: 504, startPoint y: 291, endPoint x: 634, endPoint y: 148, distance: 193.0
click at [634, 148] on div "Janela de atendimento Grade de atendimento Capacidade Transportadoras Veículos …" at bounding box center [505, 217] width 1010 height 435
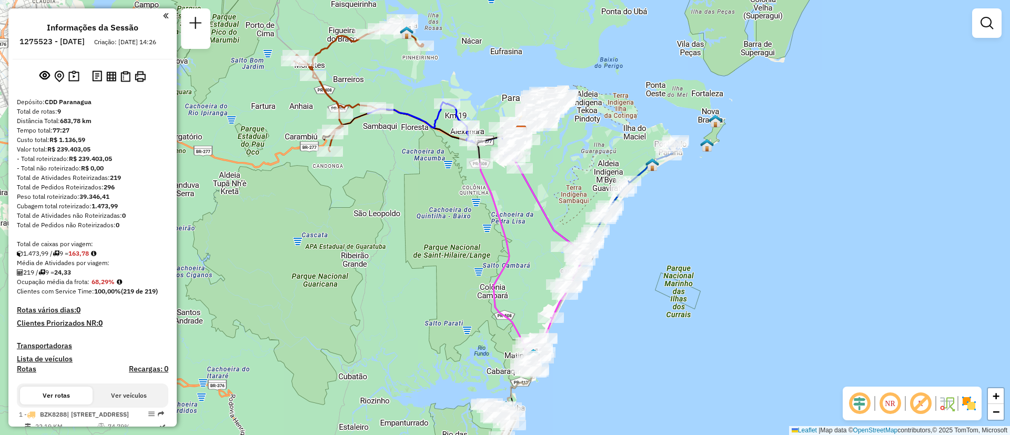
drag, startPoint x: 517, startPoint y: 163, endPoint x: 459, endPoint y: 208, distance: 73.8
click at [457, 212] on div "Janela de atendimento Grade de atendimento Capacidade Transportadoras Veículos …" at bounding box center [505, 217] width 1010 height 435
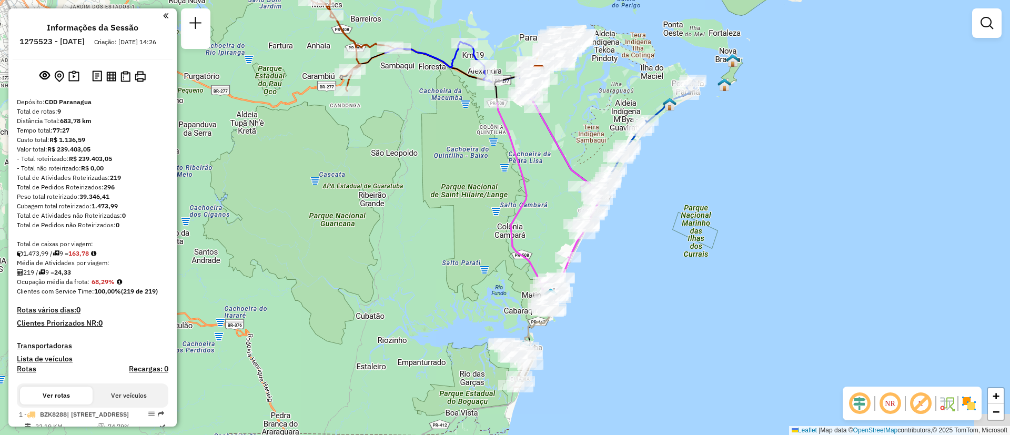
drag, startPoint x: 467, startPoint y: 216, endPoint x: 483, endPoint y: 168, distance: 50.4
click at [481, 170] on div "Janela de atendimento Grade de atendimento Capacidade Transportadoras Veículos …" at bounding box center [505, 217] width 1010 height 435
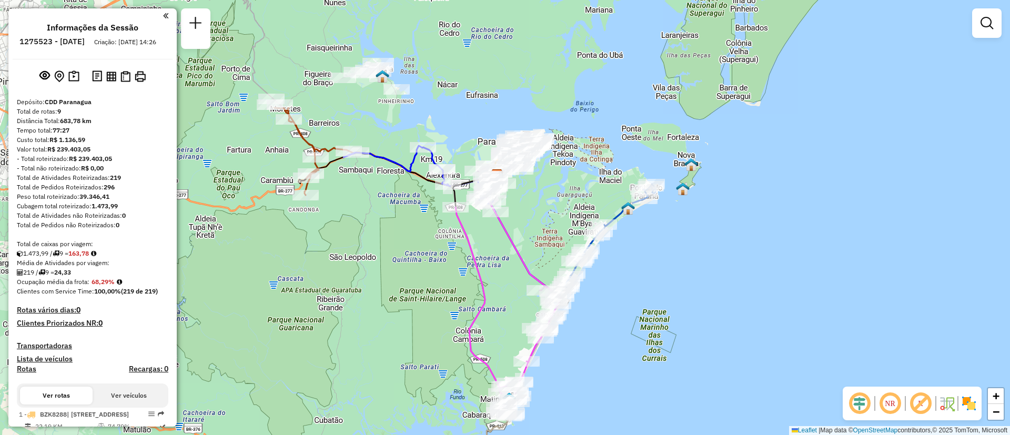
drag, startPoint x: 573, startPoint y: 170, endPoint x: 514, endPoint y: 335, distance: 174.9
click at [514, 335] on div "Janela de atendimento Grade de atendimento Capacidade Transportadoras Veículos …" at bounding box center [505, 217] width 1010 height 435
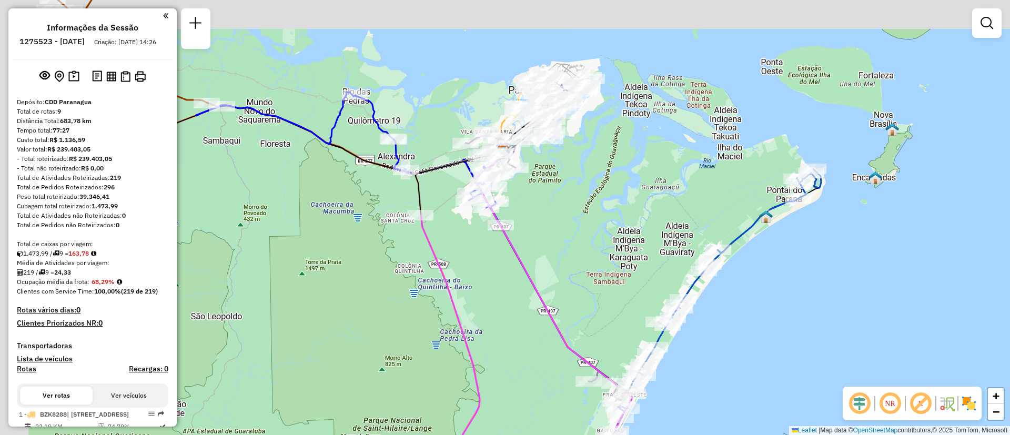
drag, startPoint x: 549, startPoint y: 225, endPoint x: 780, endPoint y: 252, distance: 233.1
click at [778, 253] on div "Janela de atendimento Grade de atendimento Capacidade Transportadoras Veículos …" at bounding box center [505, 217] width 1010 height 435
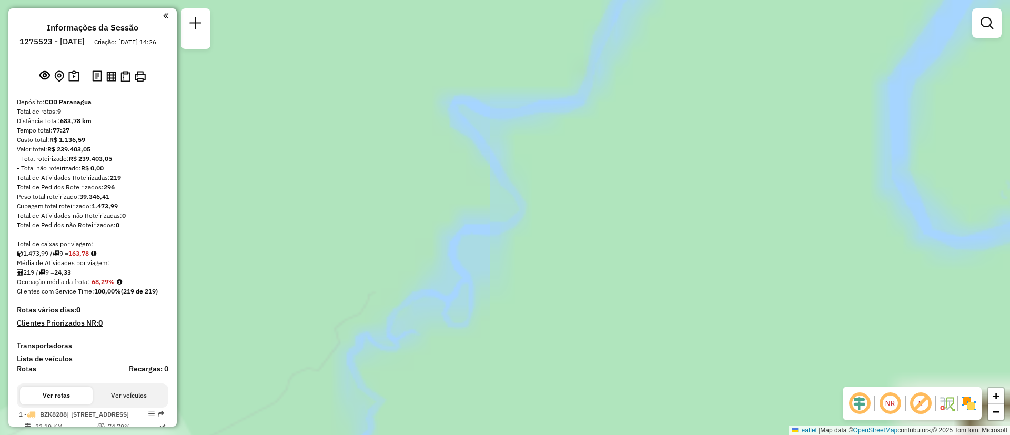
drag, startPoint x: 591, startPoint y: 246, endPoint x: 633, endPoint y: 382, distance: 141.5
click at [632, 390] on div "Janela de atendimento Grade de atendimento Capacidade Transportadoras Veículos …" at bounding box center [505, 217] width 1010 height 435
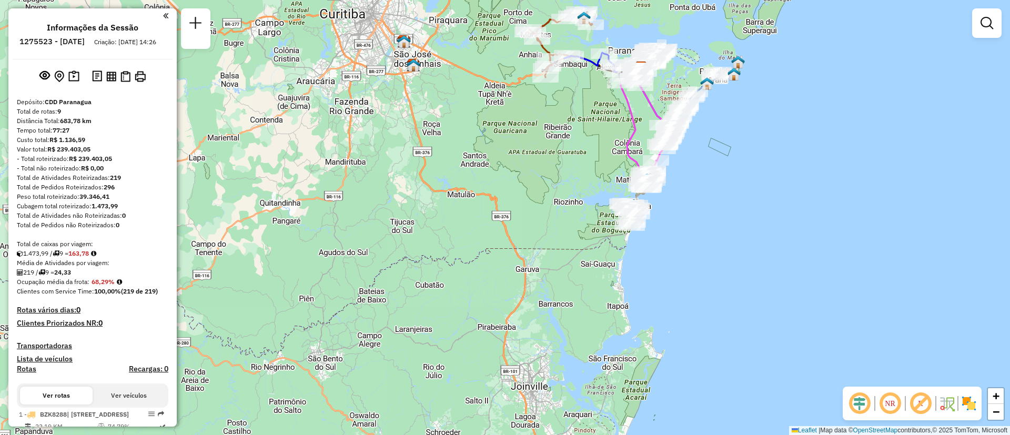
drag, startPoint x: 554, startPoint y: 325, endPoint x: 585, endPoint y: 201, distance: 128.0
click at [577, 199] on div "Janela de atendimento Grade de atendimento Capacidade Transportadoras Veículos …" at bounding box center [505, 217] width 1010 height 435
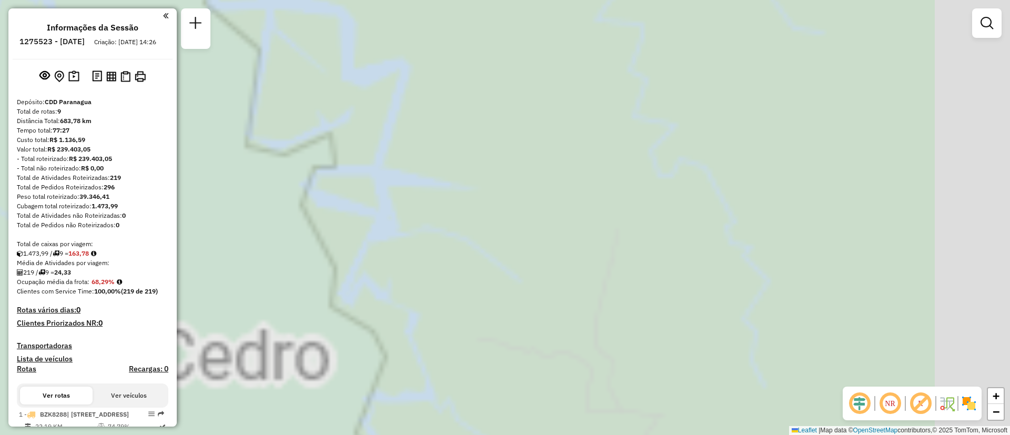
drag, startPoint x: 747, startPoint y: 248, endPoint x: 526, endPoint y: 192, distance: 227.6
click at [526, 192] on div "Janela de atendimento Grade de atendimento Capacidade Transportadoras Veículos …" at bounding box center [505, 217] width 1010 height 435
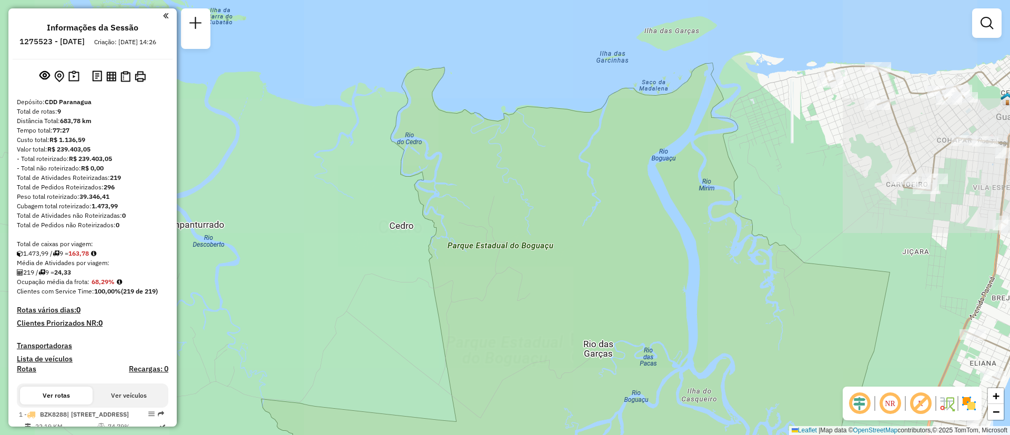
drag, startPoint x: 820, startPoint y: 257, endPoint x: 314, endPoint y: 285, distance: 506.5
click at [314, 285] on div "Janela de atendimento Grade de atendimento Capacidade Transportadoras Veículos …" at bounding box center [505, 217] width 1010 height 435
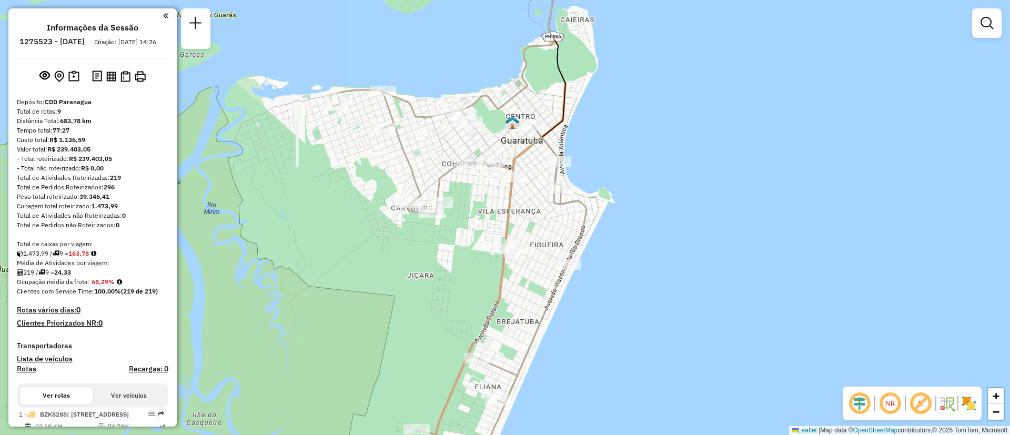
click at [511, 204] on icon at bounding box center [458, 271] width 257 height 363
select select "**********"
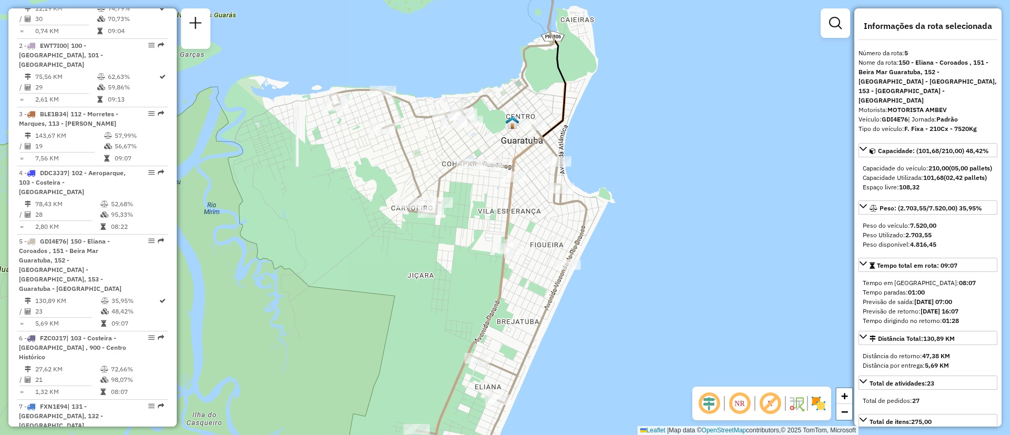
scroll to position [586, 0]
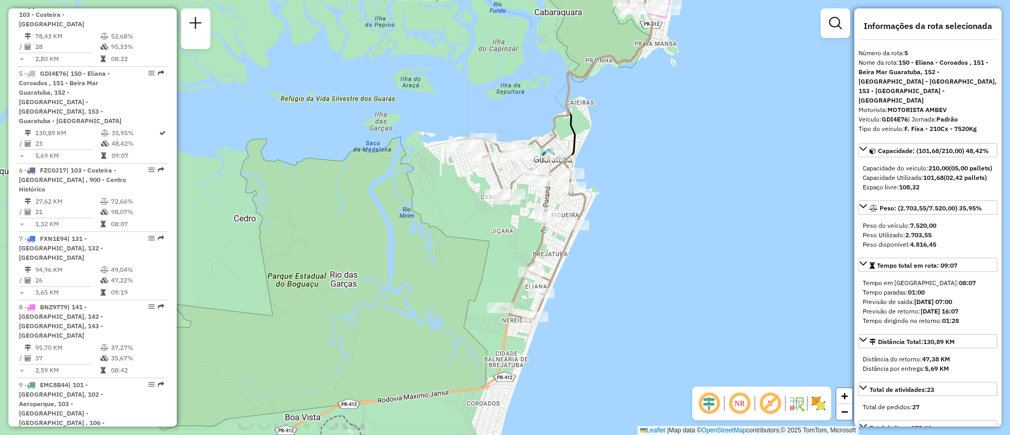
drag, startPoint x: 630, startPoint y: 123, endPoint x: 617, endPoint y: 254, distance: 131.7
click at [620, 256] on div "Janela de atendimento Grade de atendimento Capacidade Transportadoras Veículos …" at bounding box center [505, 217] width 1010 height 435
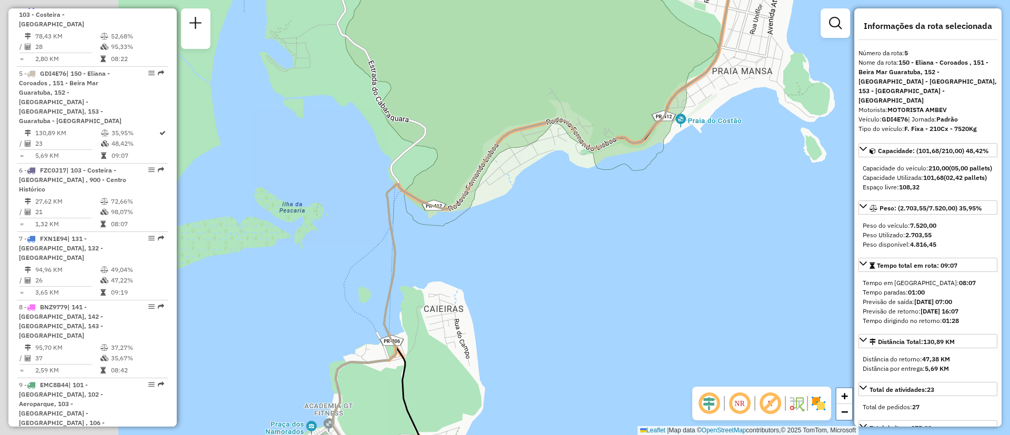
drag, startPoint x: 412, startPoint y: 280, endPoint x: 742, endPoint y: 123, distance: 365.5
click at [742, 123] on div "Janela de atendimento Grade de atendimento Capacidade Transportadoras Veículos …" at bounding box center [505, 217] width 1010 height 435
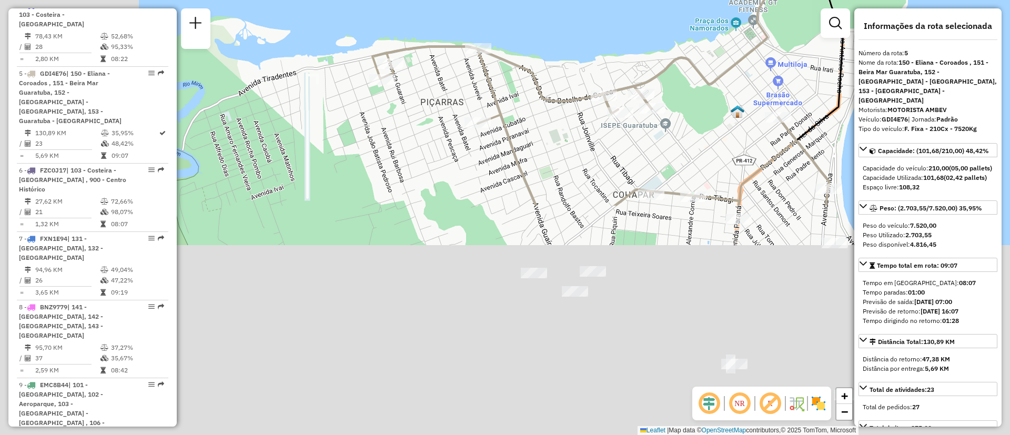
drag, startPoint x: 536, startPoint y: 340, endPoint x: 758, endPoint y: 72, distance: 348.7
click at [768, 55] on div "Janela de atendimento Grade de atendimento Capacidade Transportadoras Veículos …" at bounding box center [505, 217] width 1010 height 435
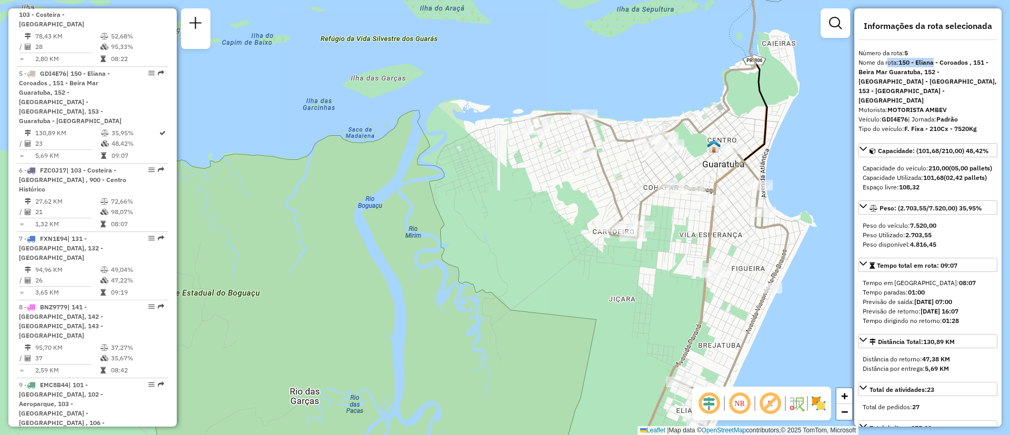
drag, startPoint x: 887, startPoint y: 59, endPoint x: 935, endPoint y: 61, distance: 48.4
click at [935, 61] on div "Nome da rota: 150 - Eliana - Coroados , 151 - Beira Mar Guaratuba, 152 - [GEOGR…" at bounding box center [928, 81] width 139 height 47
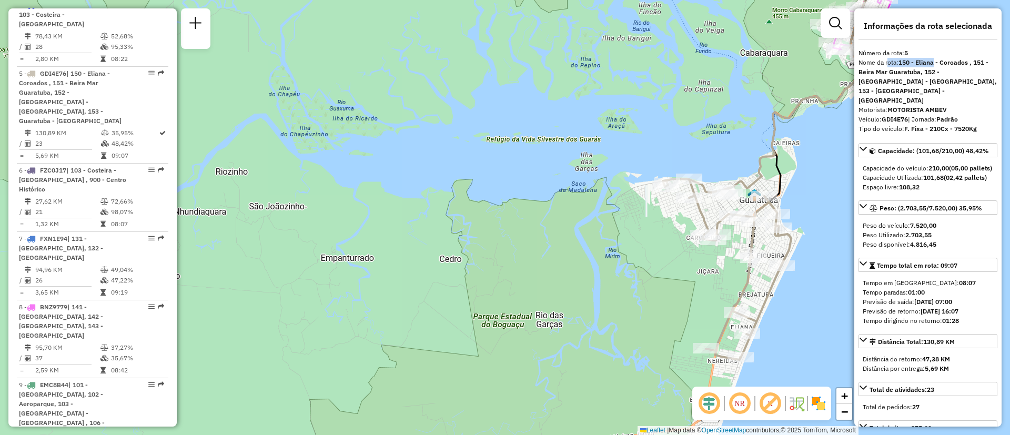
click at [772, 146] on icon at bounding box center [797, 75] width 136 height 238
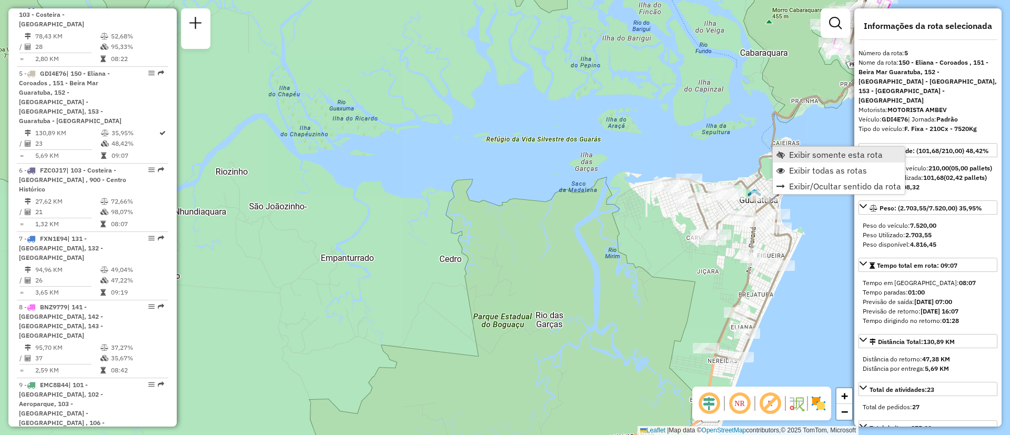
click at [798, 150] on span "Exibir somente esta rota" at bounding box center [836, 154] width 94 height 8
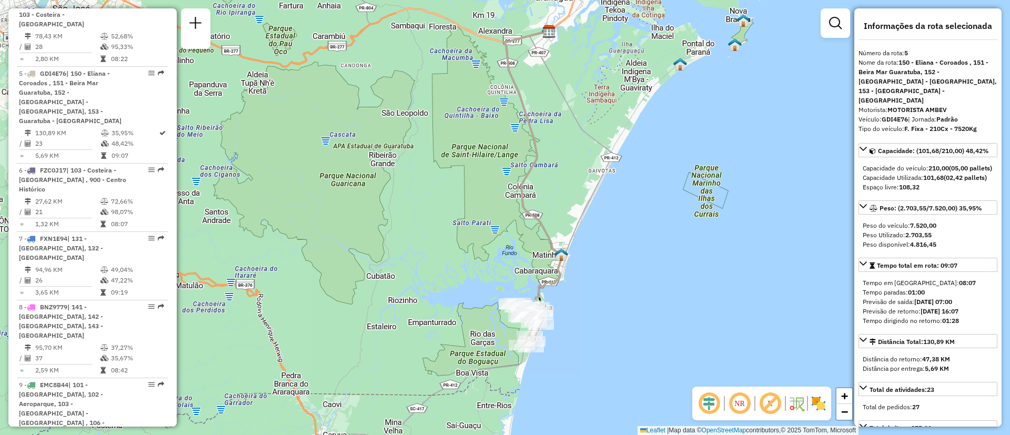
drag, startPoint x: 563, startPoint y: 323, endPoint x: 591, endPoint y: 234, distance: 93.4
click at [591, 293] on div "Janela de atendimento Grade de atendimento Capacidade Transportadoras Veículos …" at bounding box center [505, 217] width 1010 height 435
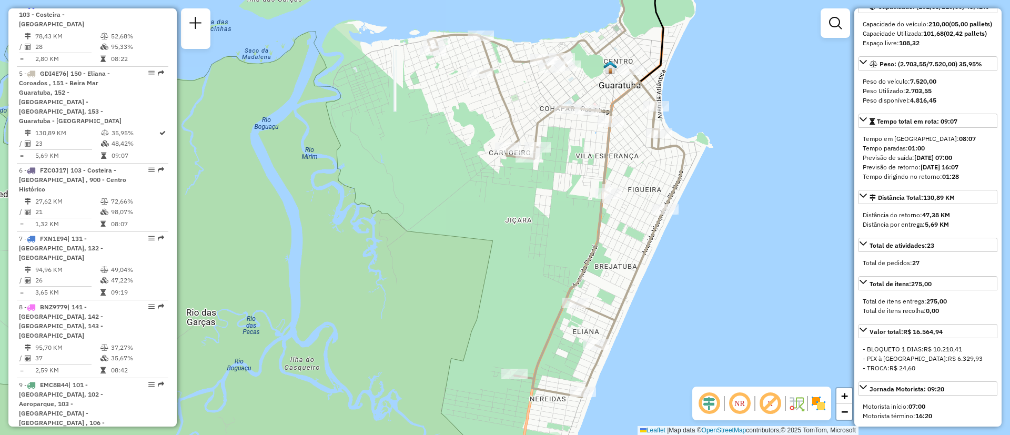
scroll to position [158, 0]
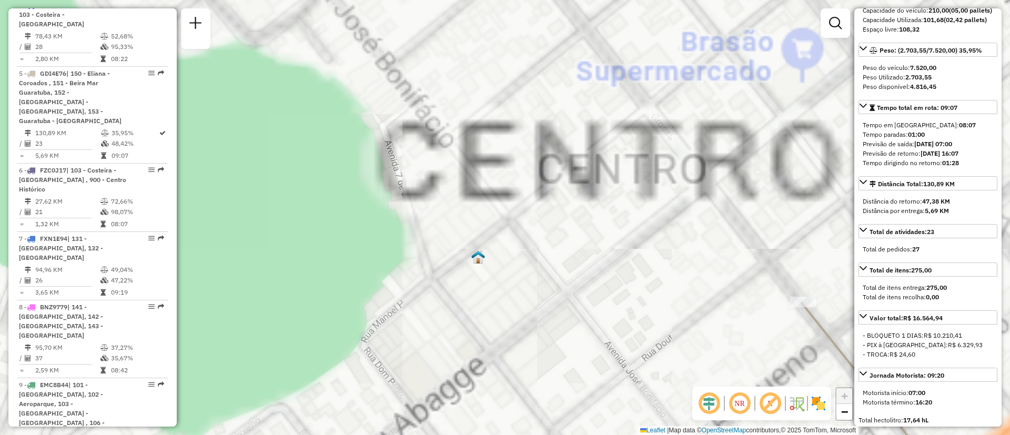
drag, startPoint x: 655, startPoint y: 89, endPoint x: 501, endPoint y: 279, distance: 244.0
click at [507, 290] on div "Janela de atendimento Grade de atendimento Capacidade Transportadoras Veículos …" at bounding box center [505, 217] width 1010 height 435
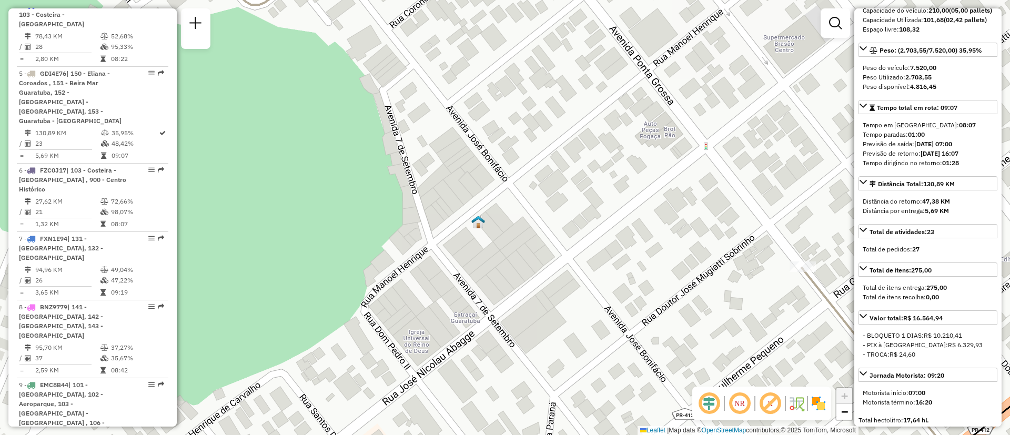
click at [477, 227] on img at bounding box center [478, 222] width 14 height 14
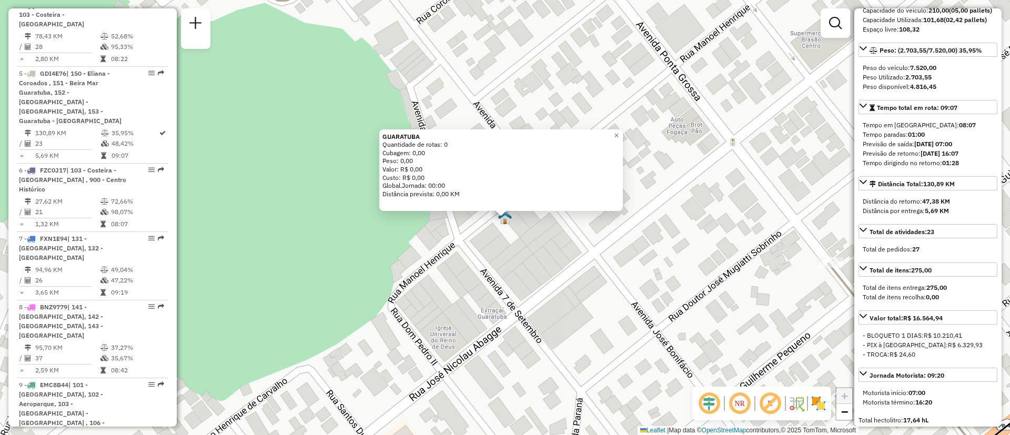
click at [623, 138] on div "GUARATUBA Quantidade de rotas: 0 Cubagem: 0,00 Peso: 0,00 Valor: R$ 0,00 Custo:…" at bounding box center [501, 170] width 244 height 82
click at [620, 131] on link "×" at bounding box center [616, 135] width 13 height 13
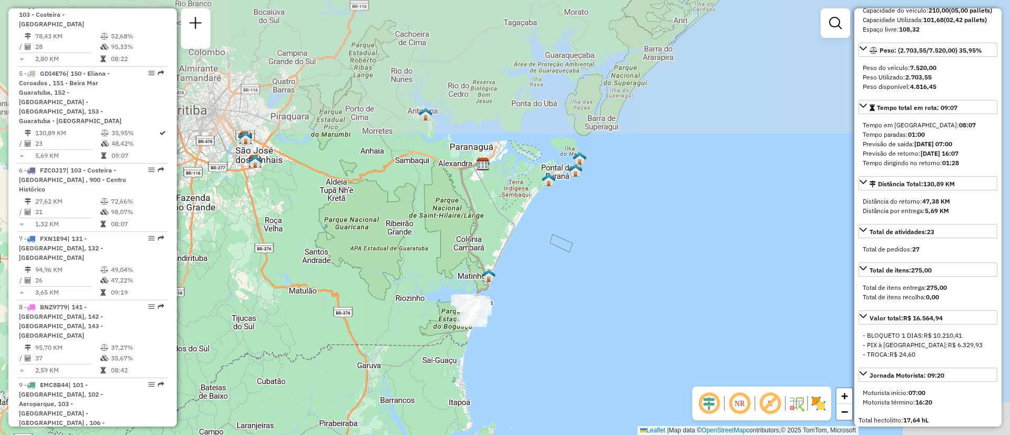
drag, startPoint x: 694, startPoint y: 126, endPoint x: 510, endPoint y: 273, distance: 234.7
click at [540, 292] on div "Janela de atendimento Grade de atendimento Capacidade Transportadoras Veículos …" at bounding box center [505, 217] width 1010 height 435
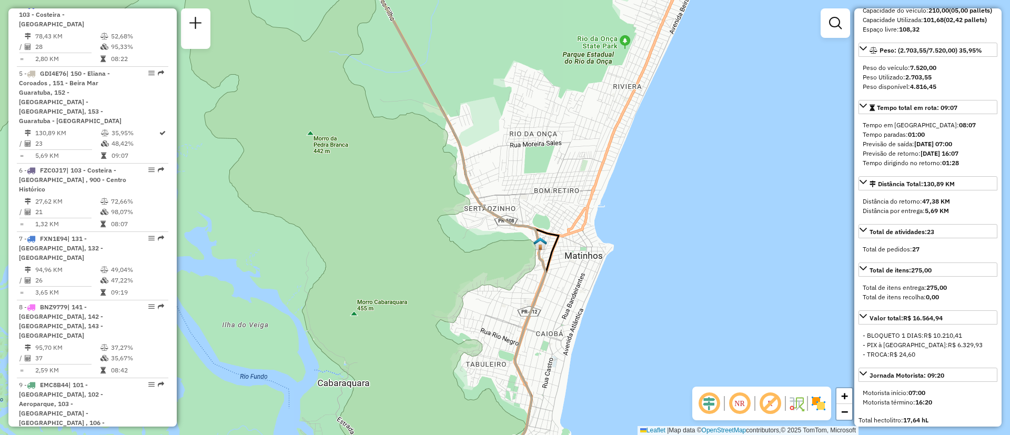
click at [539, 242] on img at bounding box center [541, 244] width 14 height 14
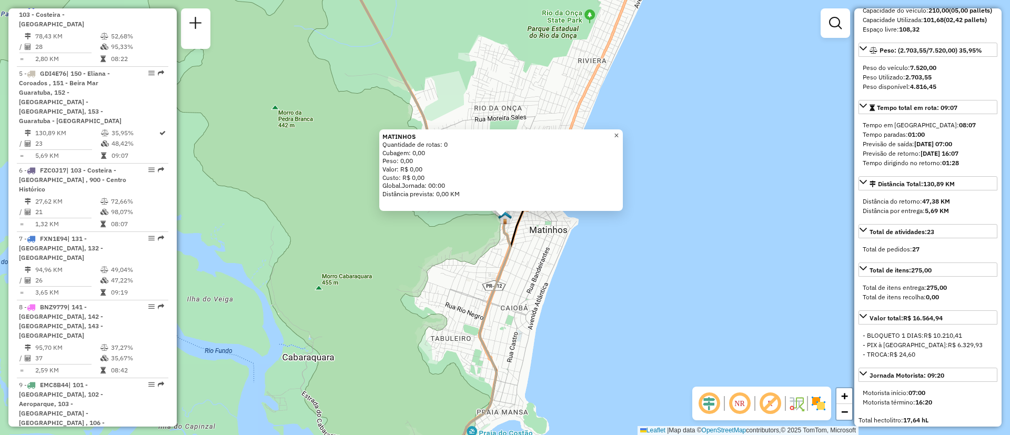
click at [619, 133] on span "×" at bounding box center [616, 135] width 5 height 9
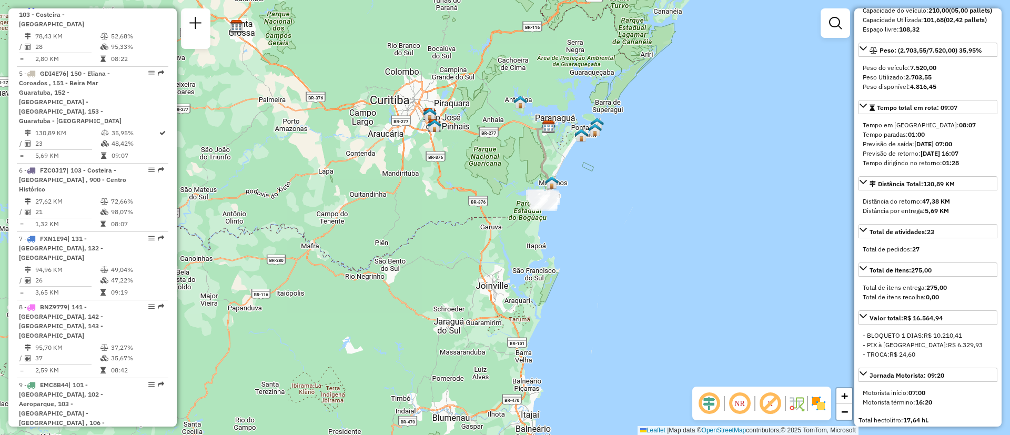
drag, startPoint x: 555, startPoint y: 227, endPoint x: 529, endPoint y: 227, distance: 25.8
click at [529, 227] on div "Janela de atendimento Grade de atendimento Capacidade Transportadoras Veículos …" at bounding box center [505, 217] width 1010 height 435
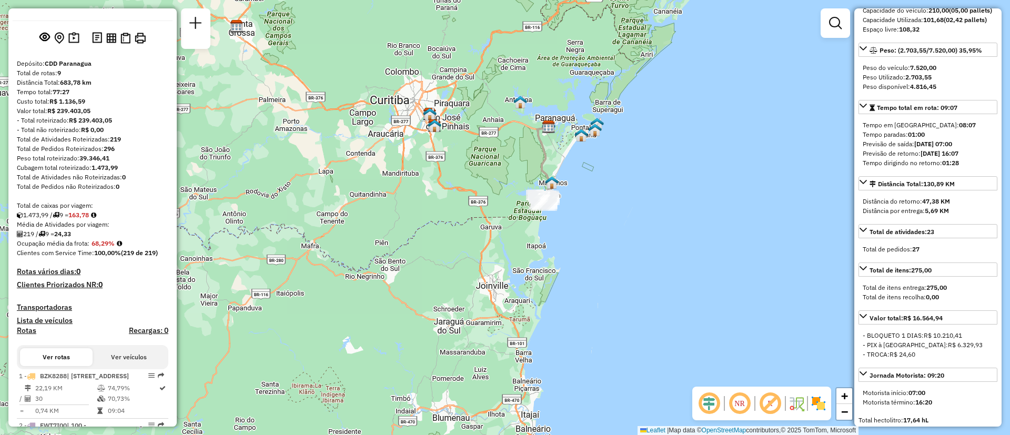
scroll to position [0, 0]
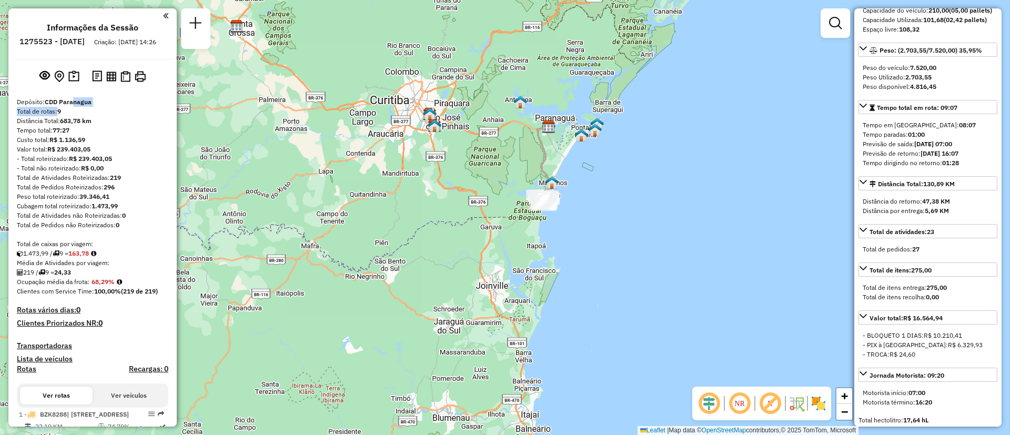
drag, startPoint x: 55, startPoint y: 118, endPoint x: 72, endPoint y: 116, distance: 17.0
drag, startPoint x: 71, startPoint y: 120, endPoint x: 63, endPoint y: 121, distance: 8.0
click at [68, 116] on div "Total de rotas: 9" at bounding box center [93, 111] width 152 height 9
drag, startPoint x: 56, startPoint y: 122, endPoint x: 64, endPoint y: 122, distance: 7.4
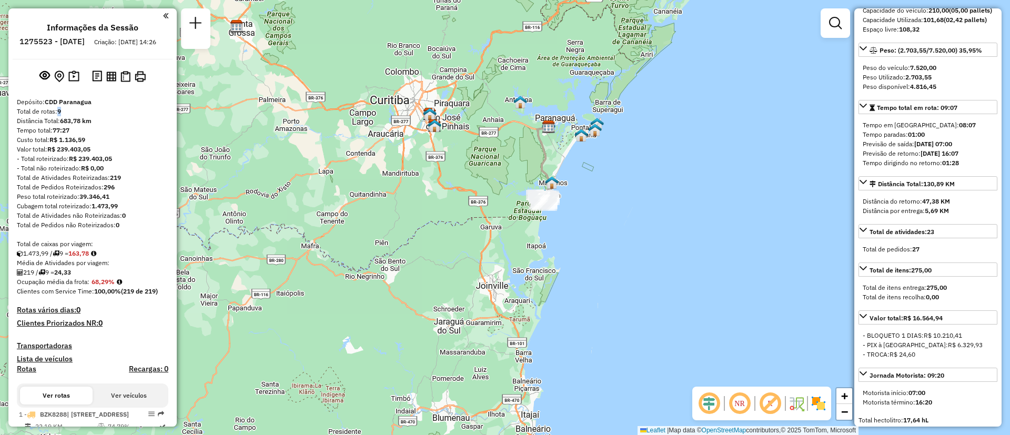
click at [64, 116] on div "Total de rotas: 9" at bounding box center [93, 111] width 152 height 9
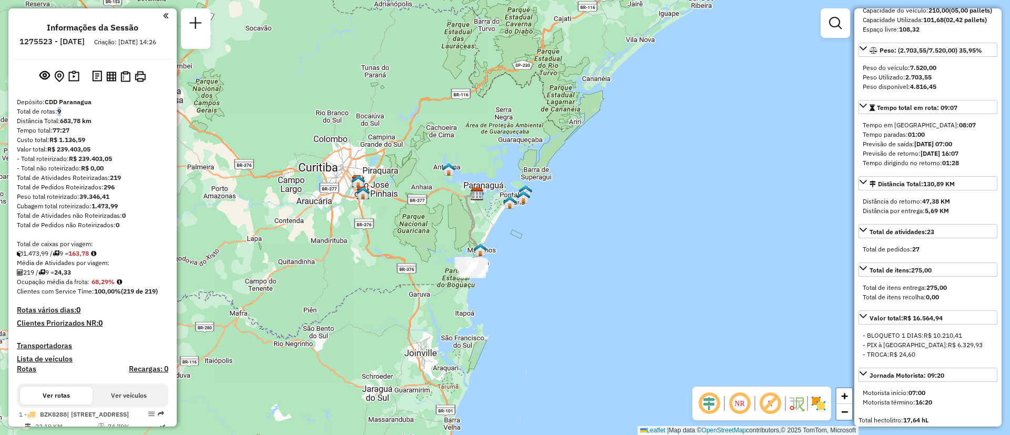
drag, startPoint x: 380, startPoint y: 124, endPoint x: 539, endPoint y: 203, distance: 177.2
click at [535, 224] on div "Janela de atendimento Grade de atendimento Capacidade Transportadoras Veículos …" at bounding box center [505, 217] width 1010 height 435
